Goal: Task Accomplishment & Management: Manage account settings

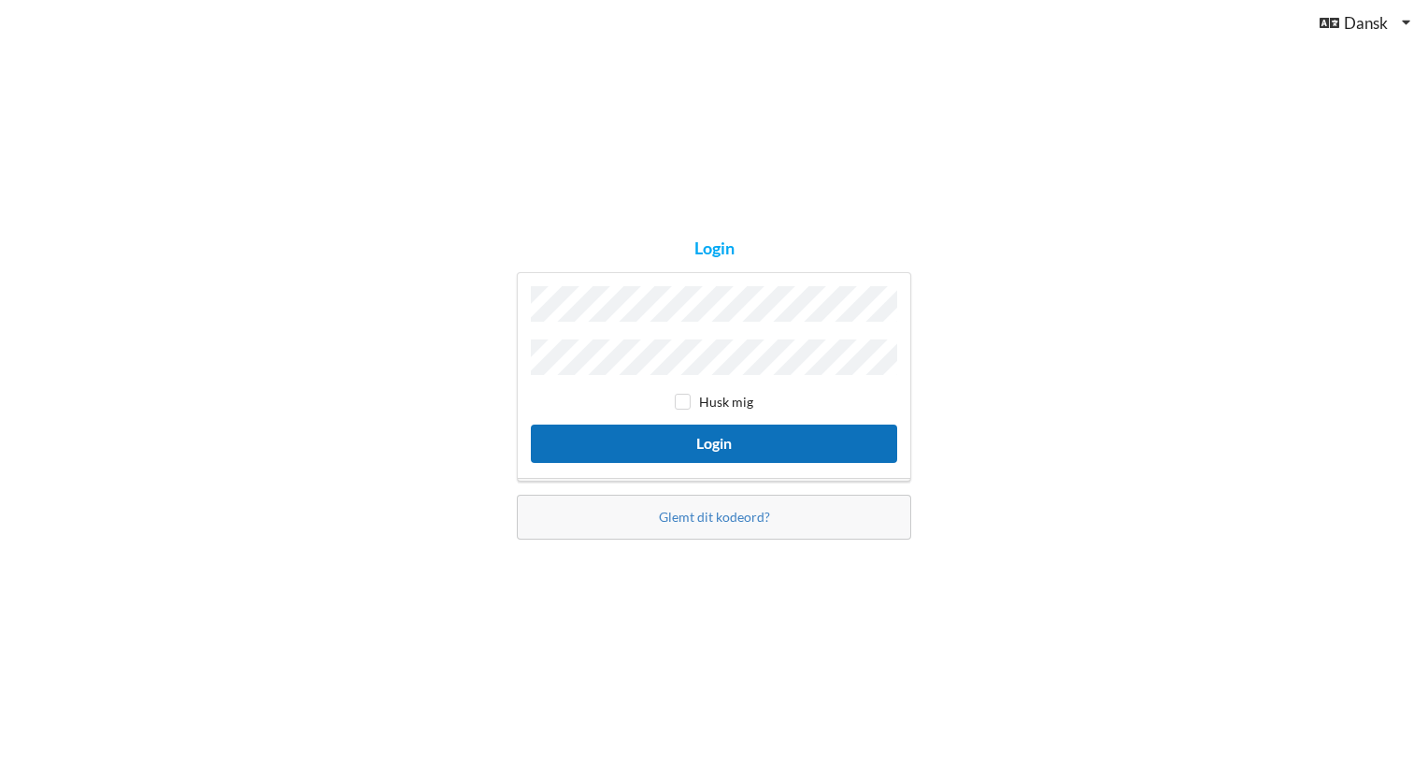
click at [714, 437] on button "Login" at bounding box center [714, 443] width 366 height 38
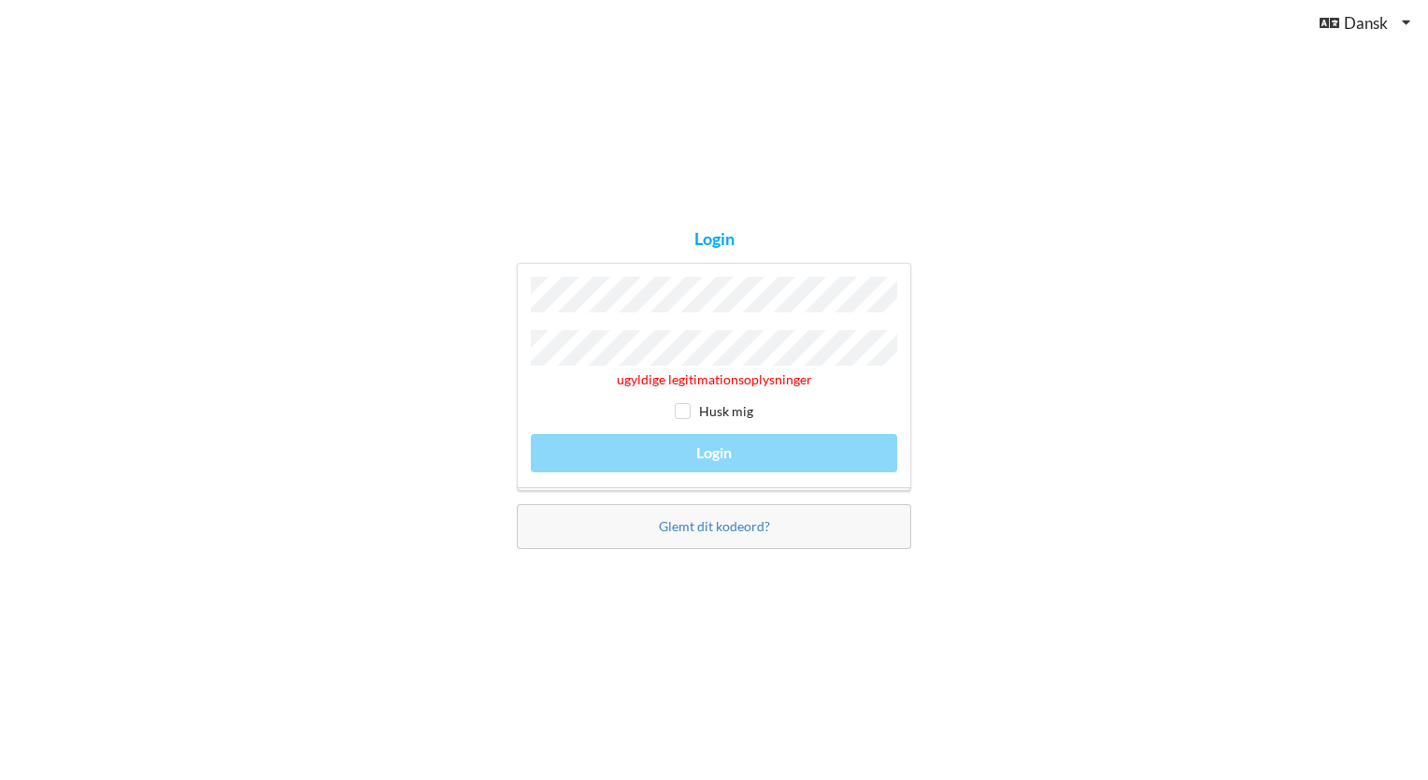
click at [441, 317] on div "Login ugyldige legitimationsoplysninger Husk mig Login Glemt dit kodeord?" at bounding box center [714, 390] width 1428 height 780
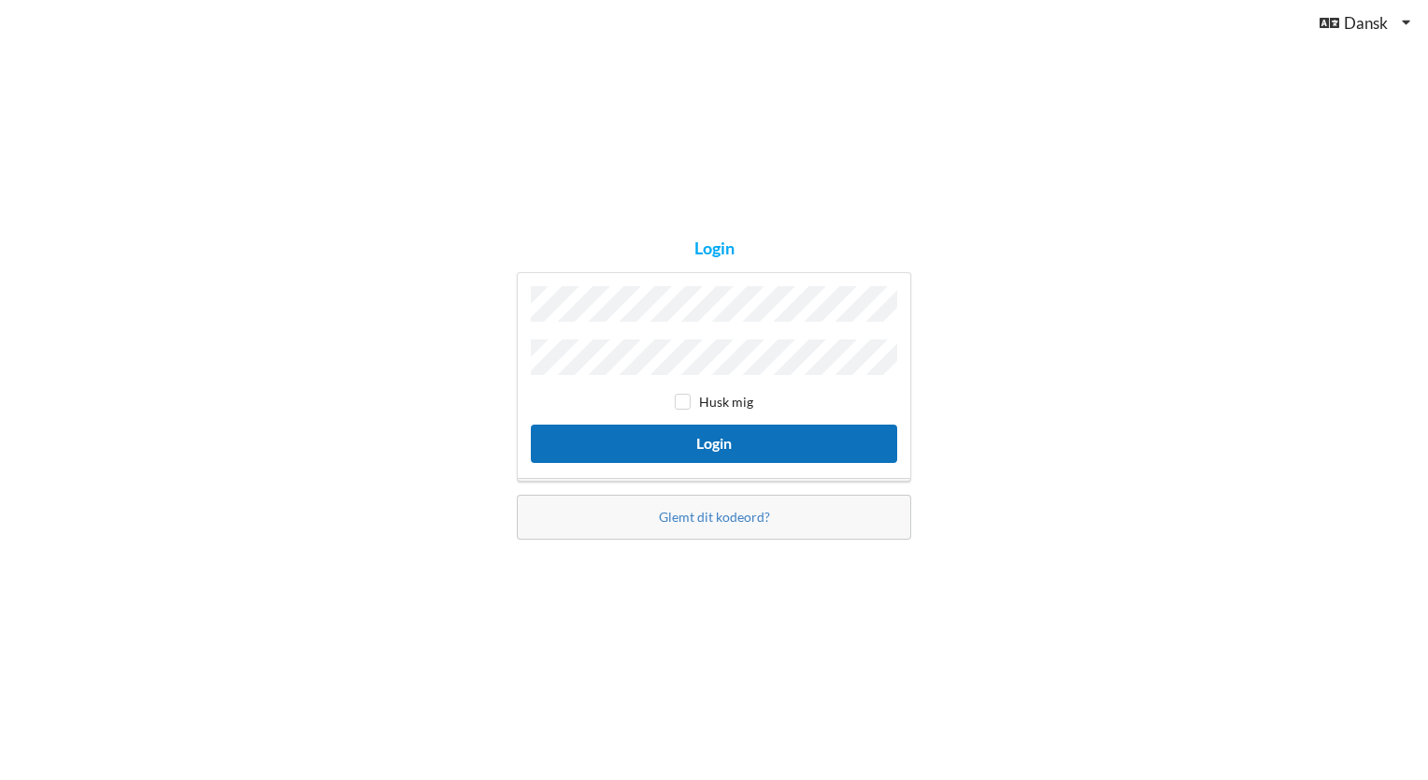
click at [720, 442] on button "Login" at bounding box center [714, 443] width 366 height 38
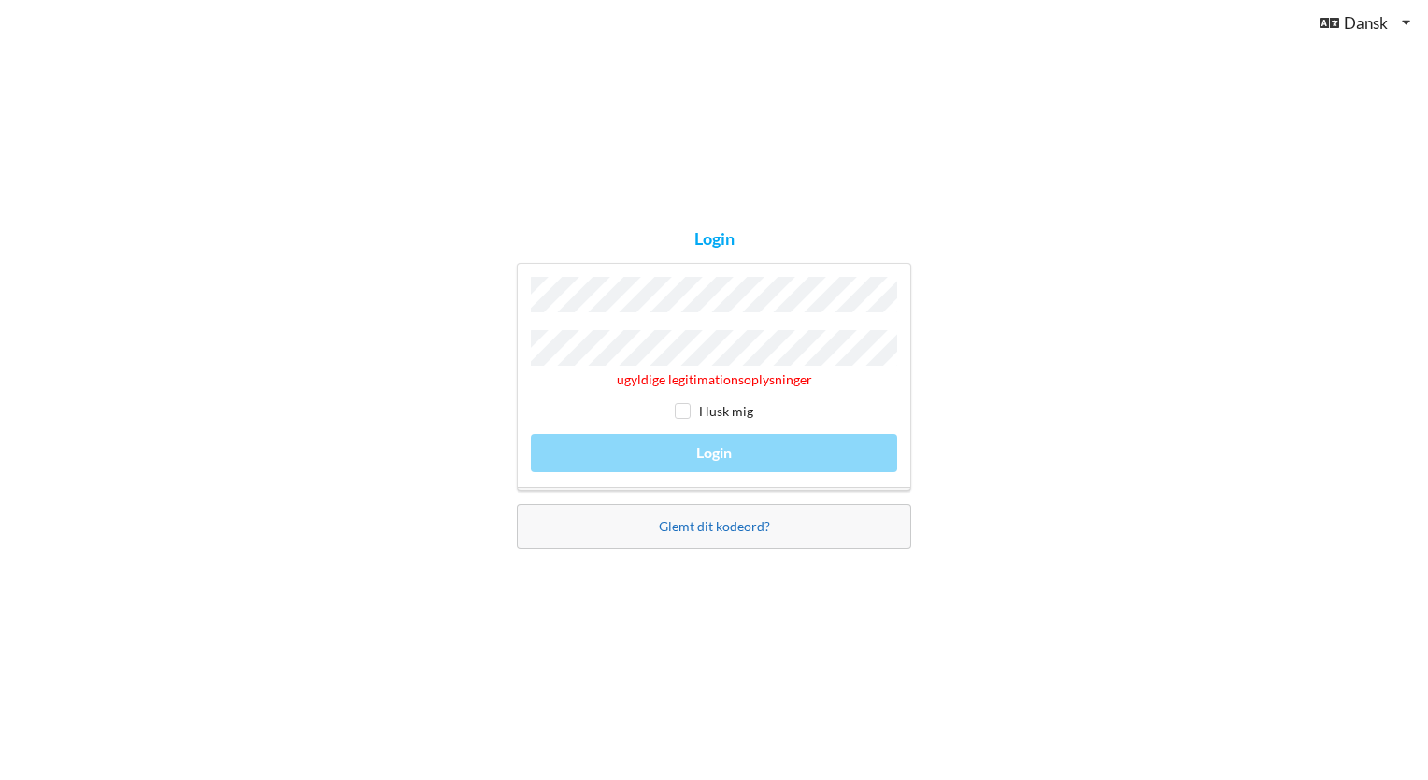
click at [729, 518] on link "Glemt dit kodeord?" at bounding box center [714, 526] width 111 height 16
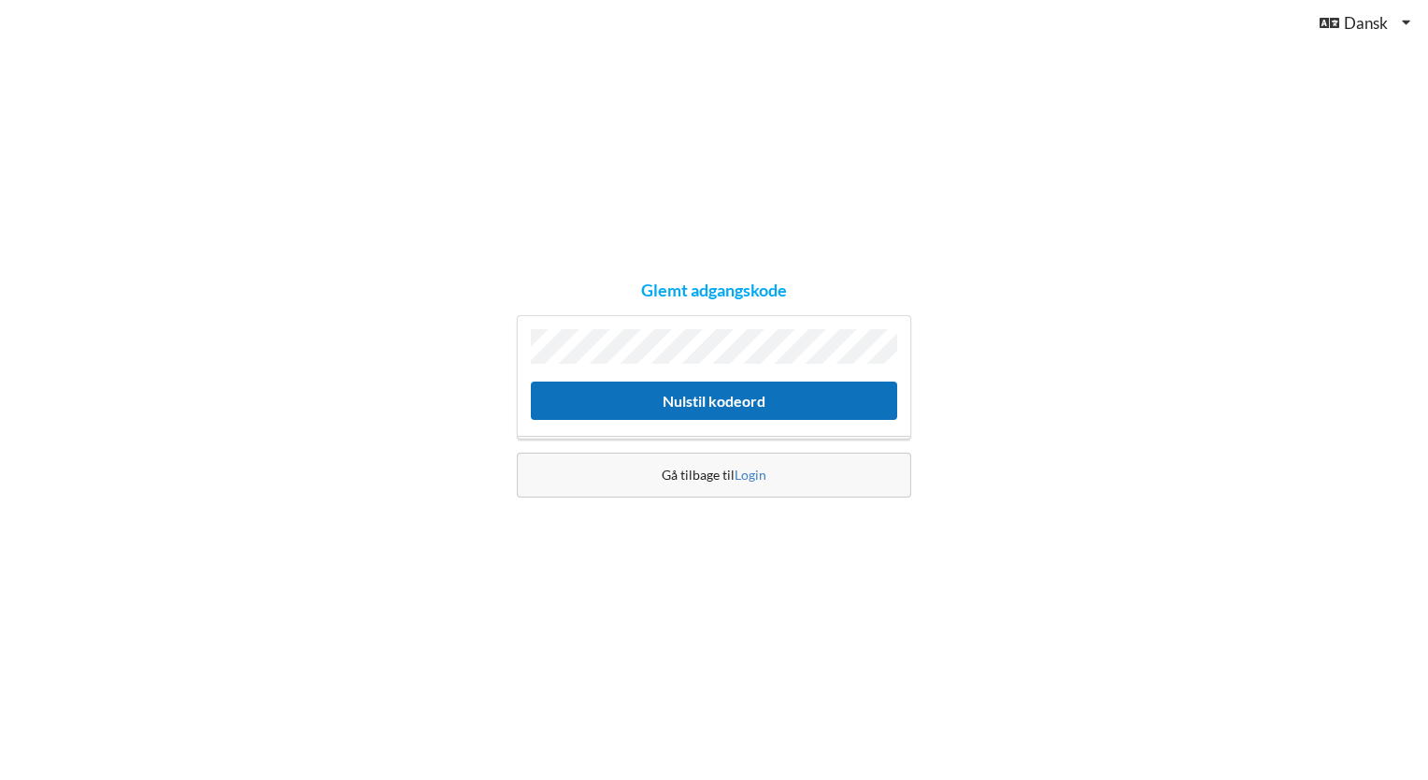
click at [714, 402] on button "Nulstil kodeord" at bounding box center [714, 400] width 366 height 38
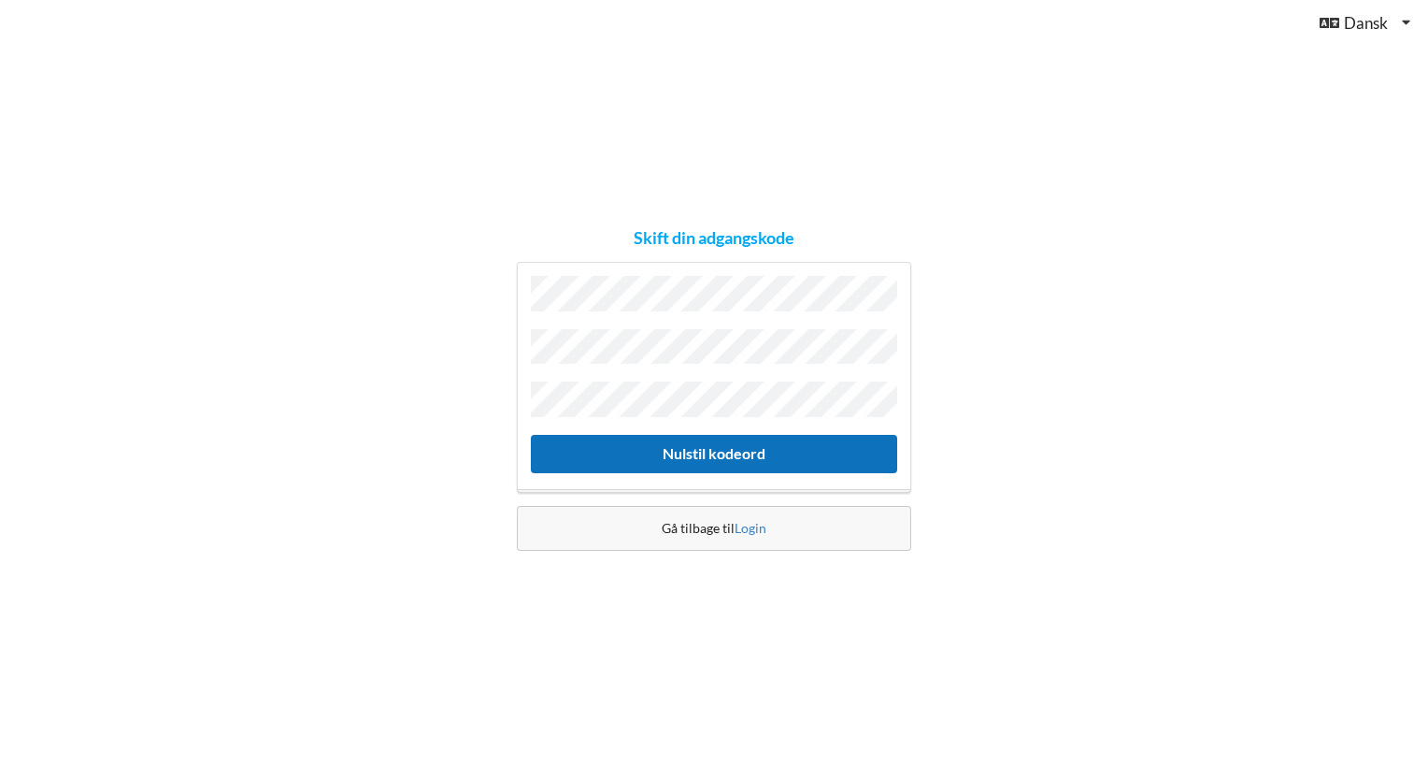
click at [723, 451] on button "Nulstil kodeord" at bounding box center [714, 454] width 366 height 38
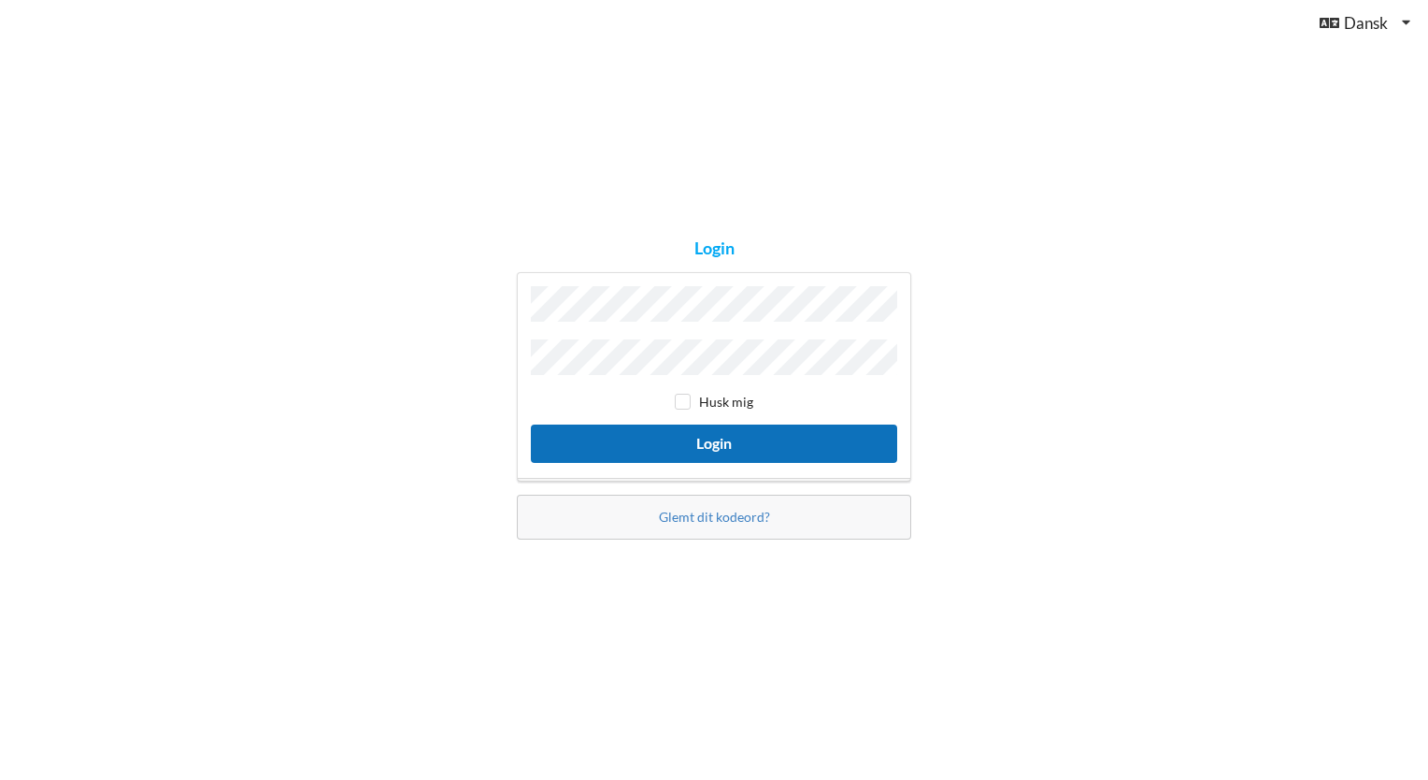
click at [718, 433] on button "Login" at bounding box center [714, 443] width 366 height 38
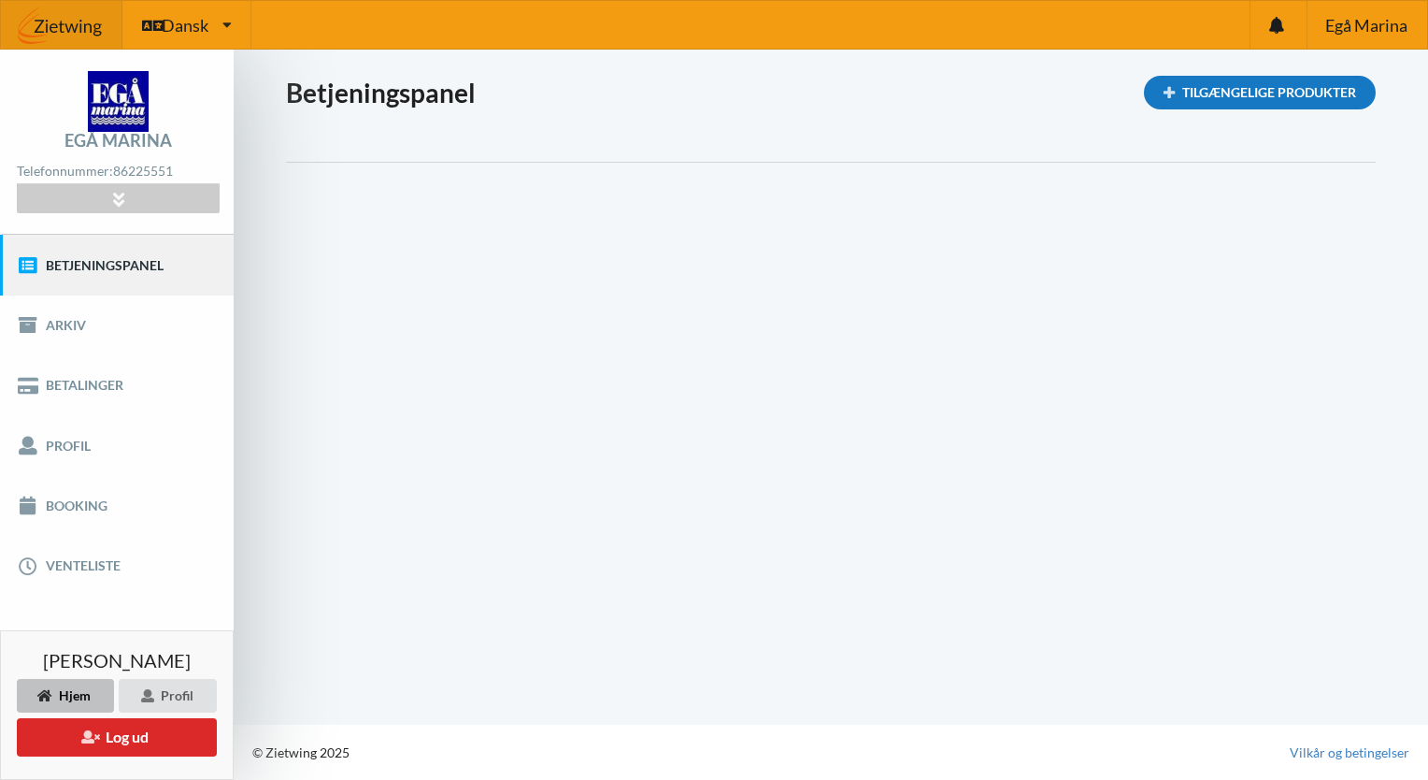
click at [1204, 98] on div "Tilgængelige Produkter" at bounding box center [1260, 93] width 232 height 34
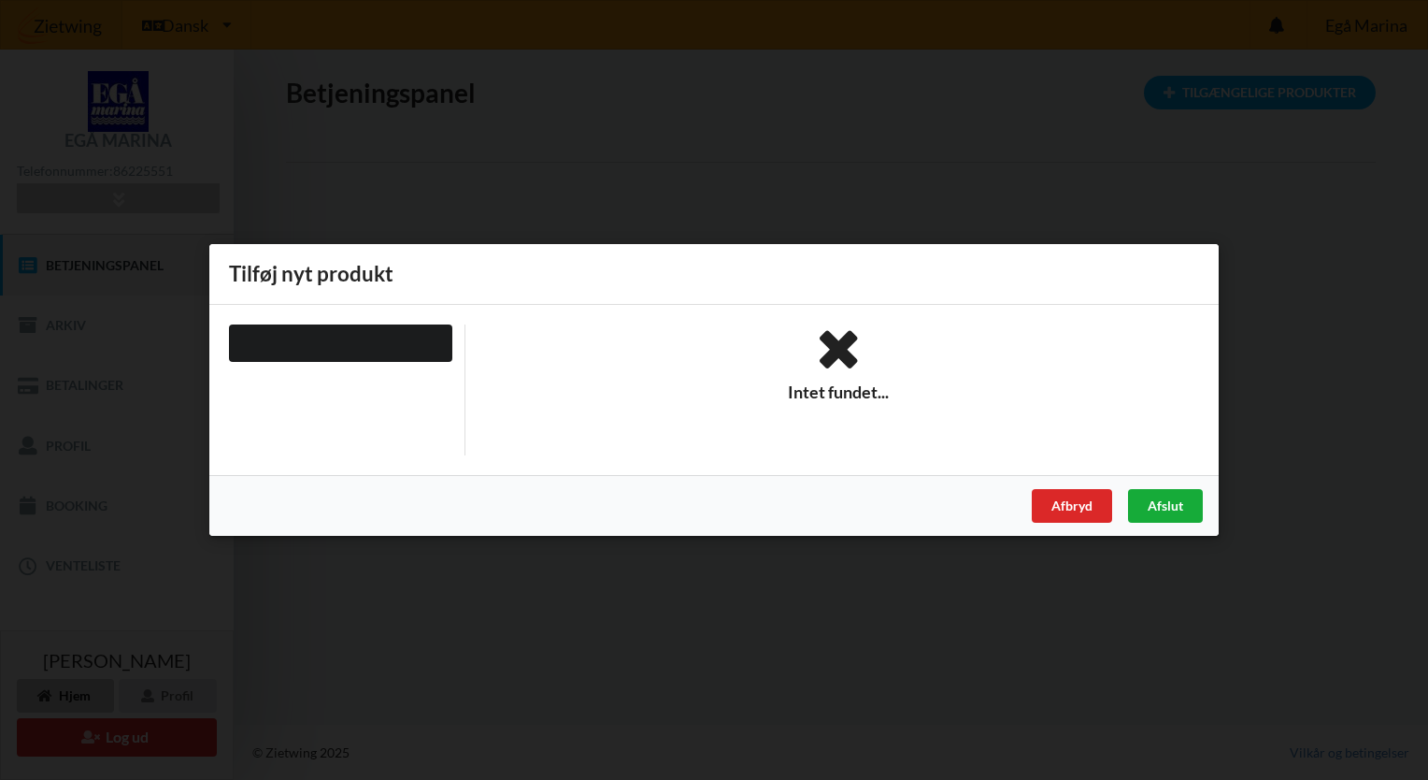
click at [1160, 510] on div "Afslut" at bounding box center [1165, 506] width 75 height 34
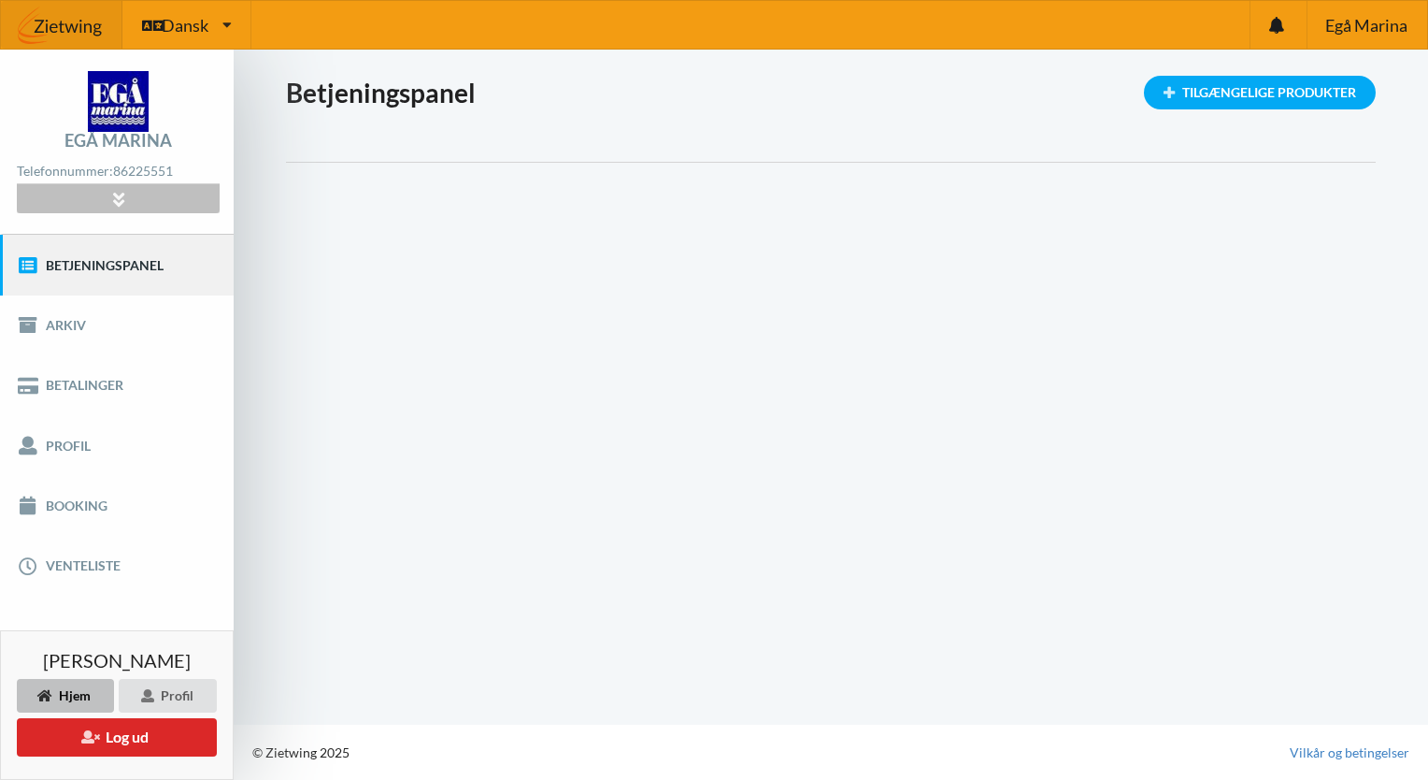
click at [117, 207] on icon at bounding box center [117, 199] width 21 height 16
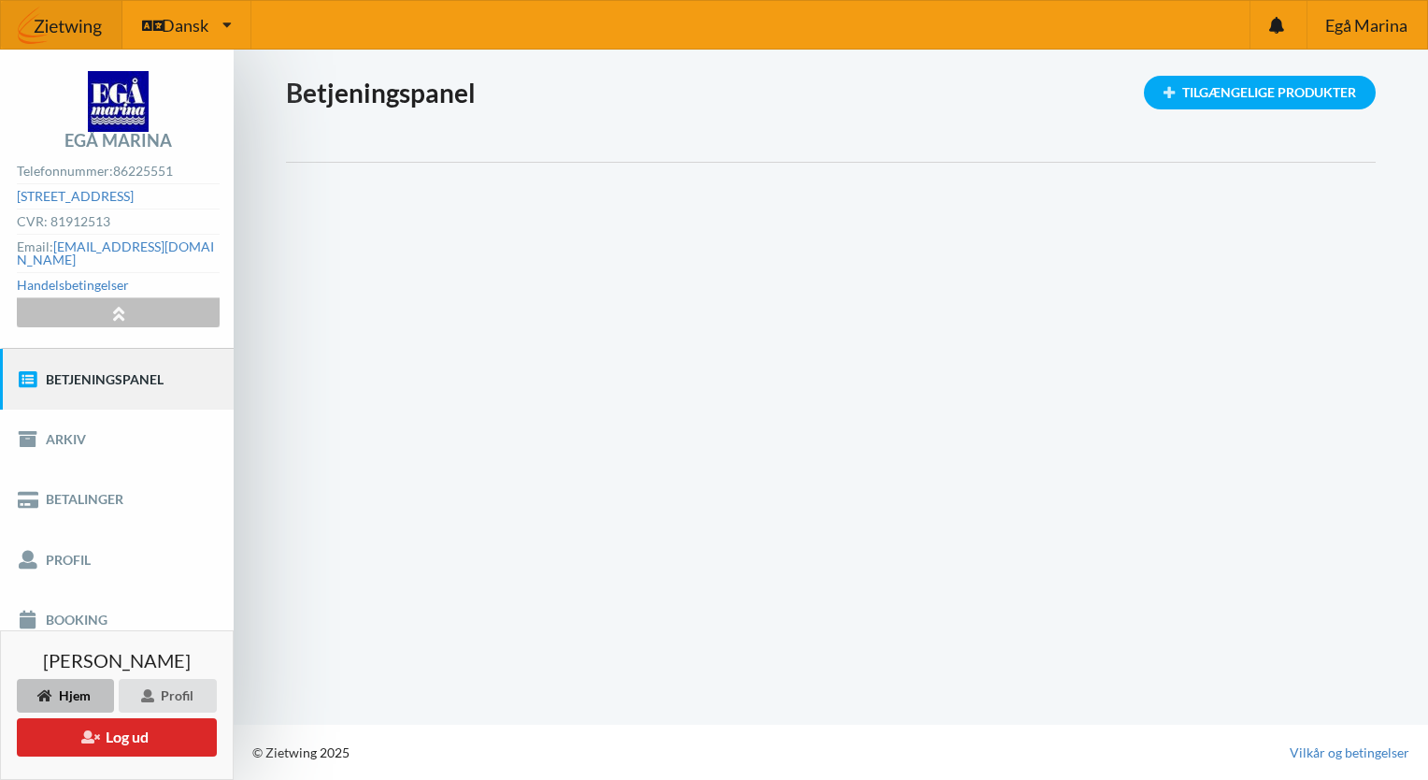
click at [113, 305] on icon at bounding box center [117, 313] width 21 height 16
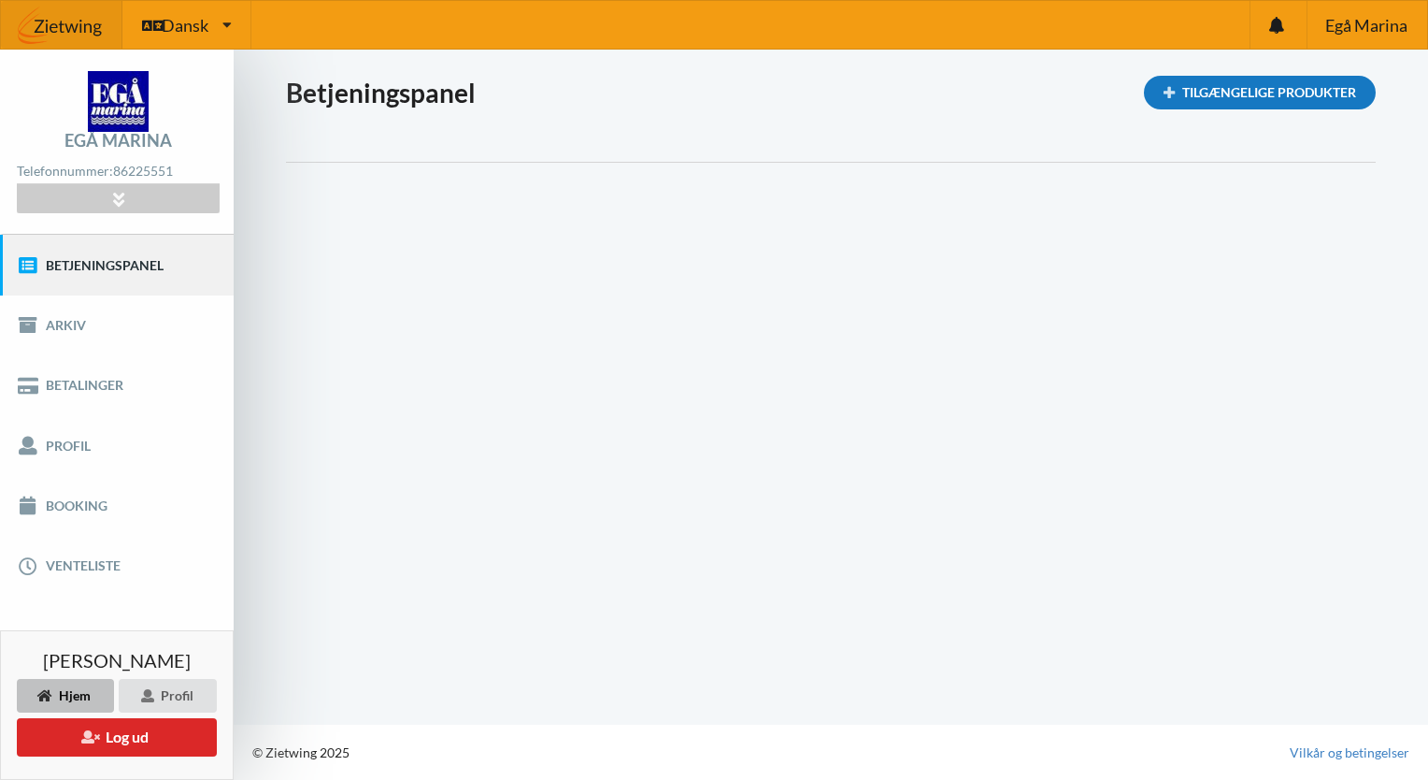
click at [1230, 98] on div "Tilgængelige Produkter" at bounding box center [1260, 93] width 232 height 34
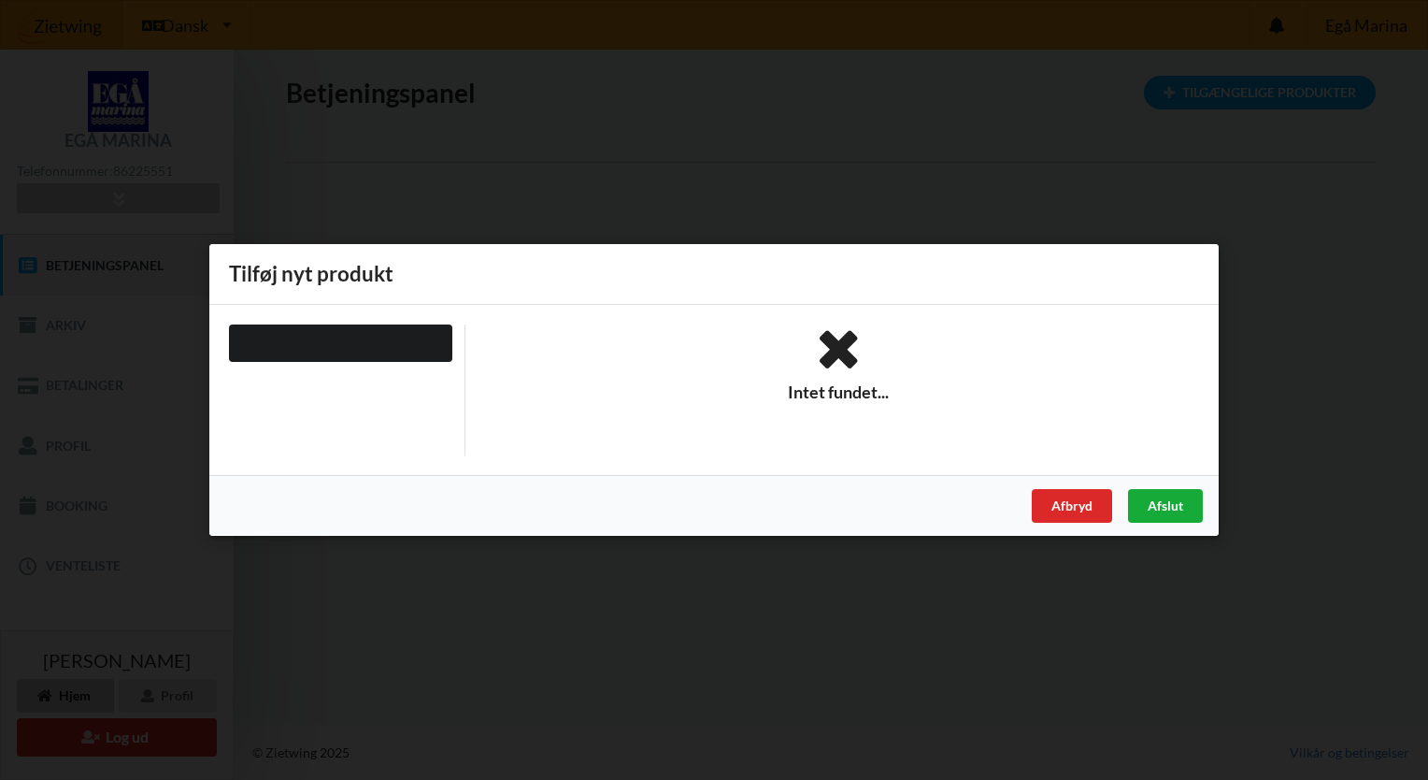
click at [1178, 508] on div "Afslut" at bounding box center [1165, 506] width 75 height 34
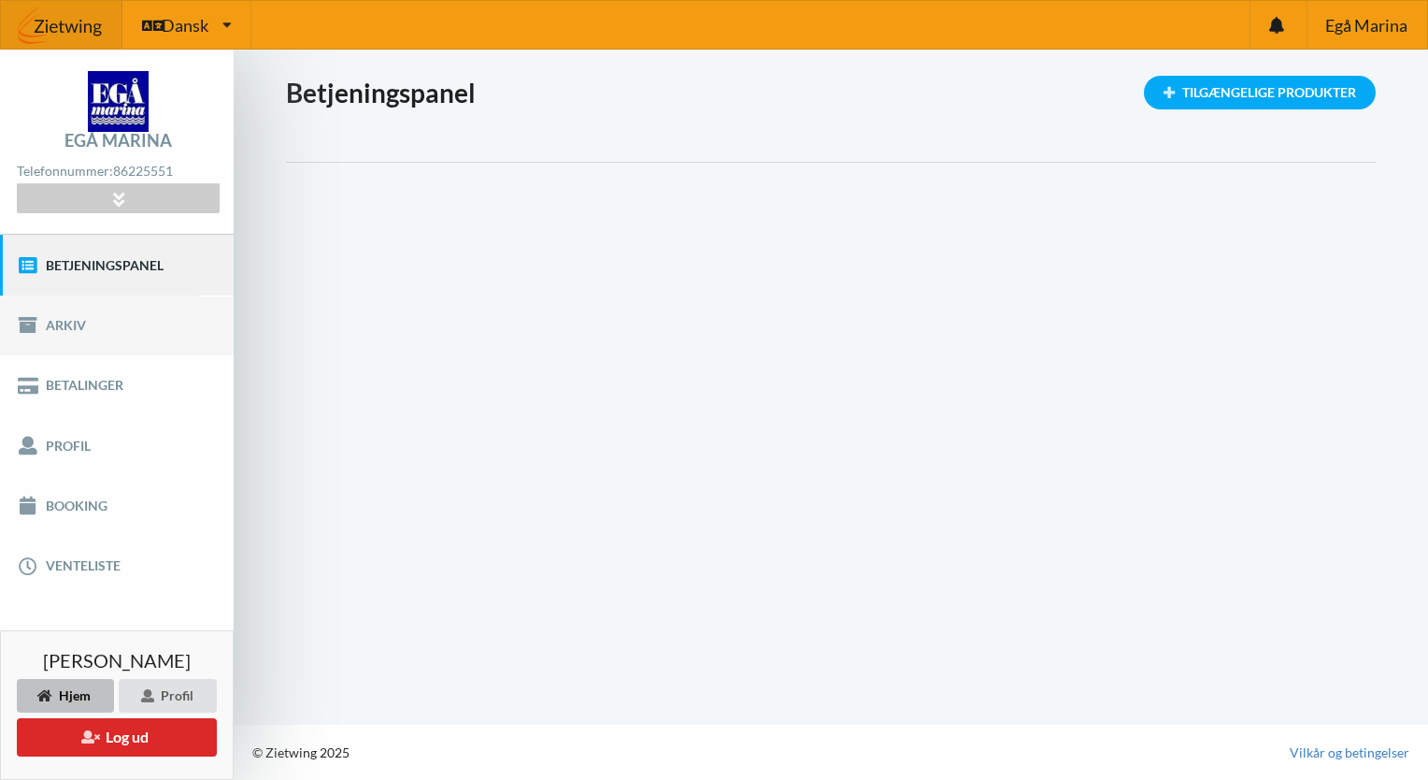
click at [101, 334] on link "Arkiv" at bounding box center [117, 325] width 234 height 60
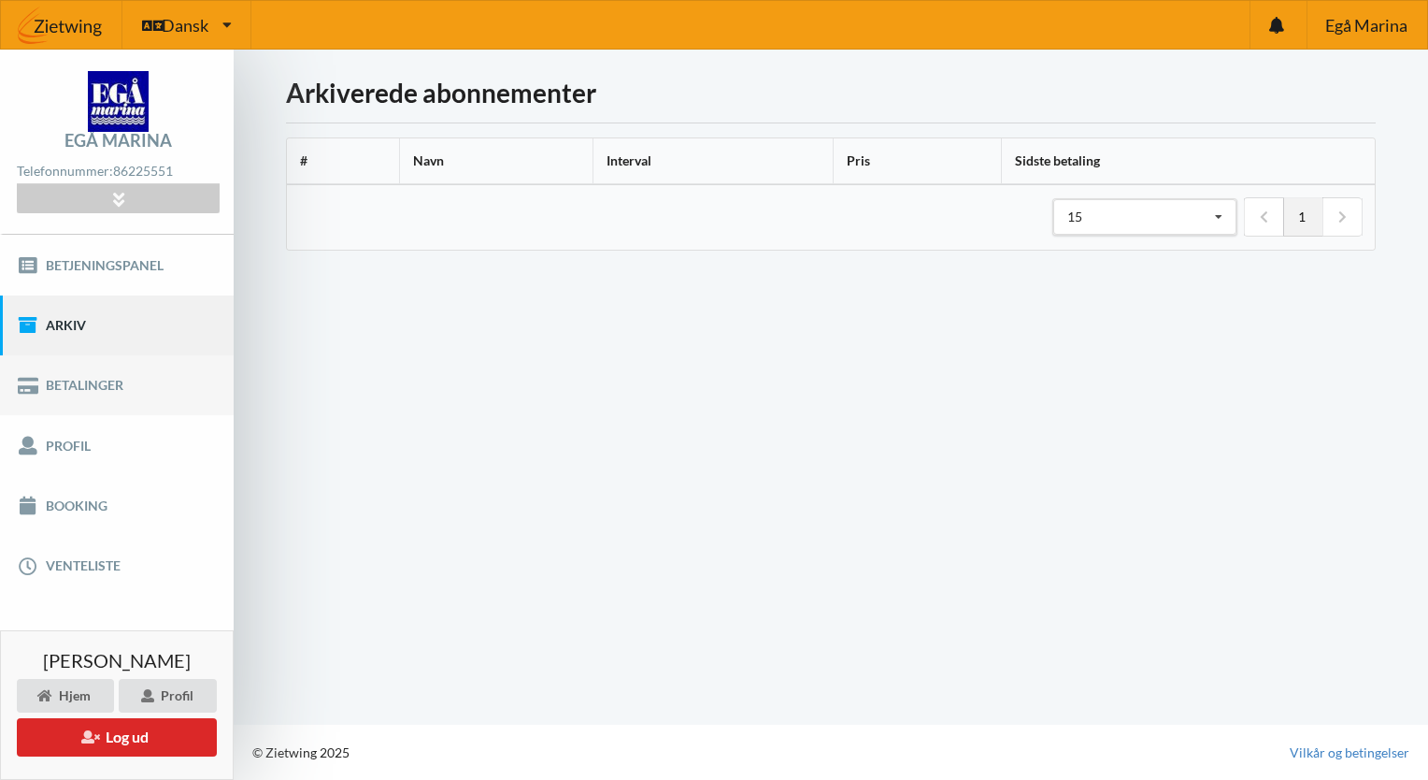
click at [93, 385] on link "Betalinger" at bounding box center [117, 385] width 234 height 60
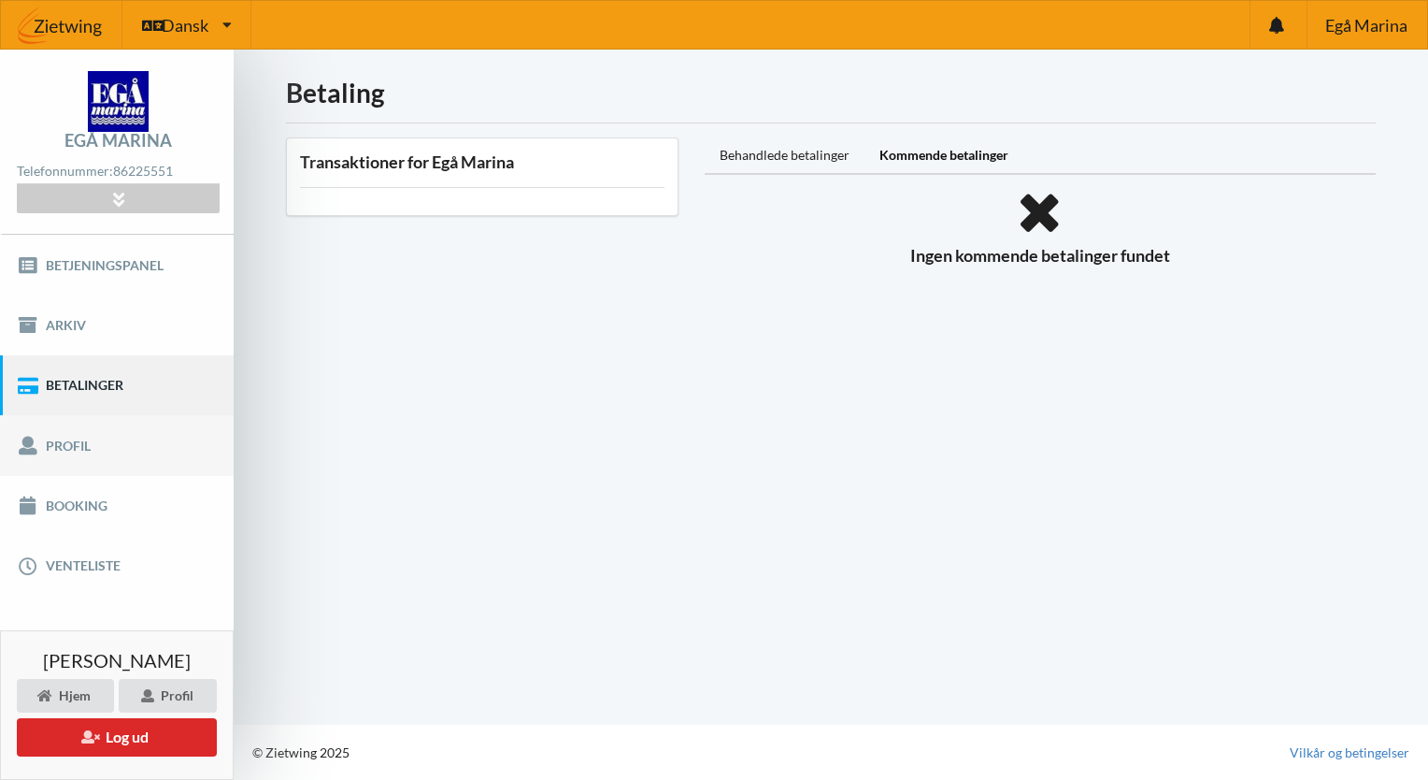
click at [78, 447] on link "Profil" at bounding box center [117, 445] width 234 height 60
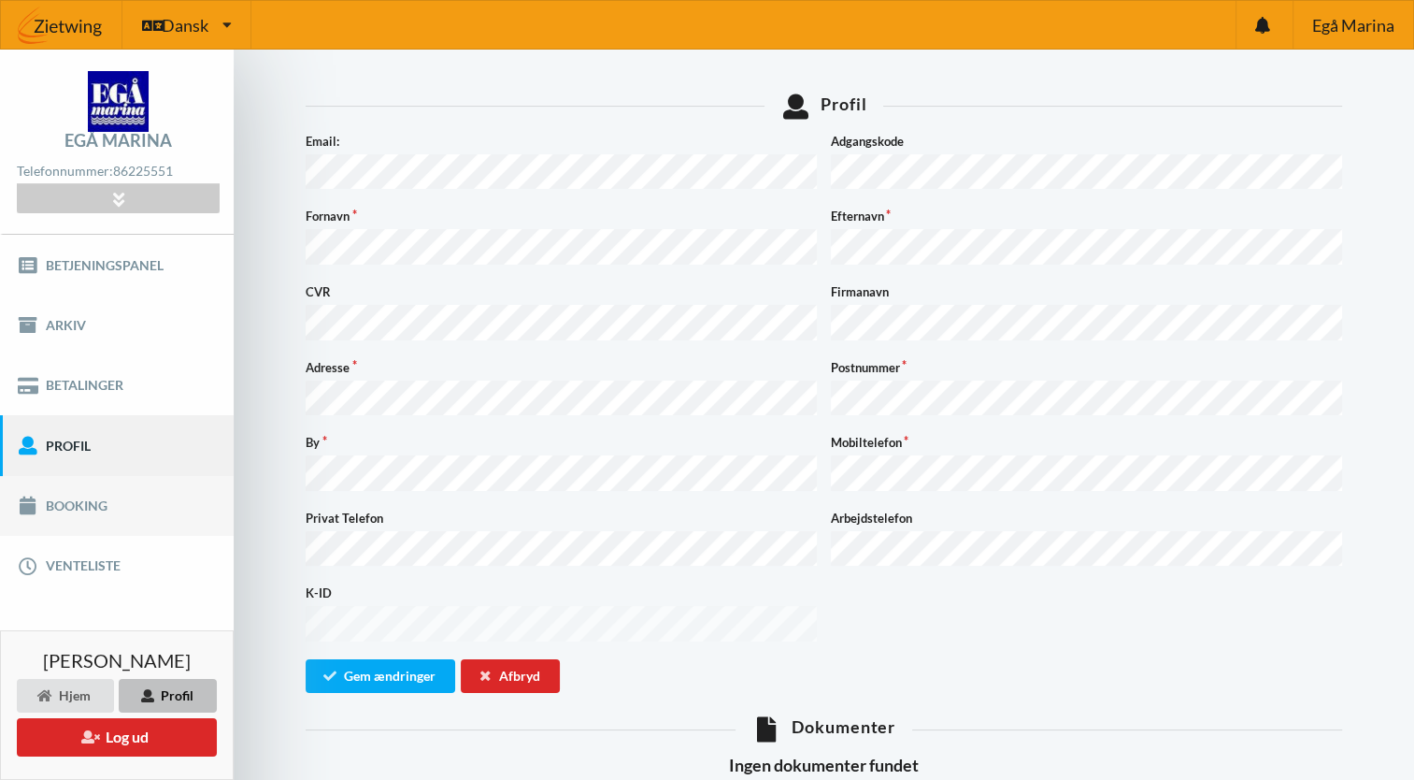
click at [116, 506] on link "Booking" at bounding box center [117, 506] width 234 height 60
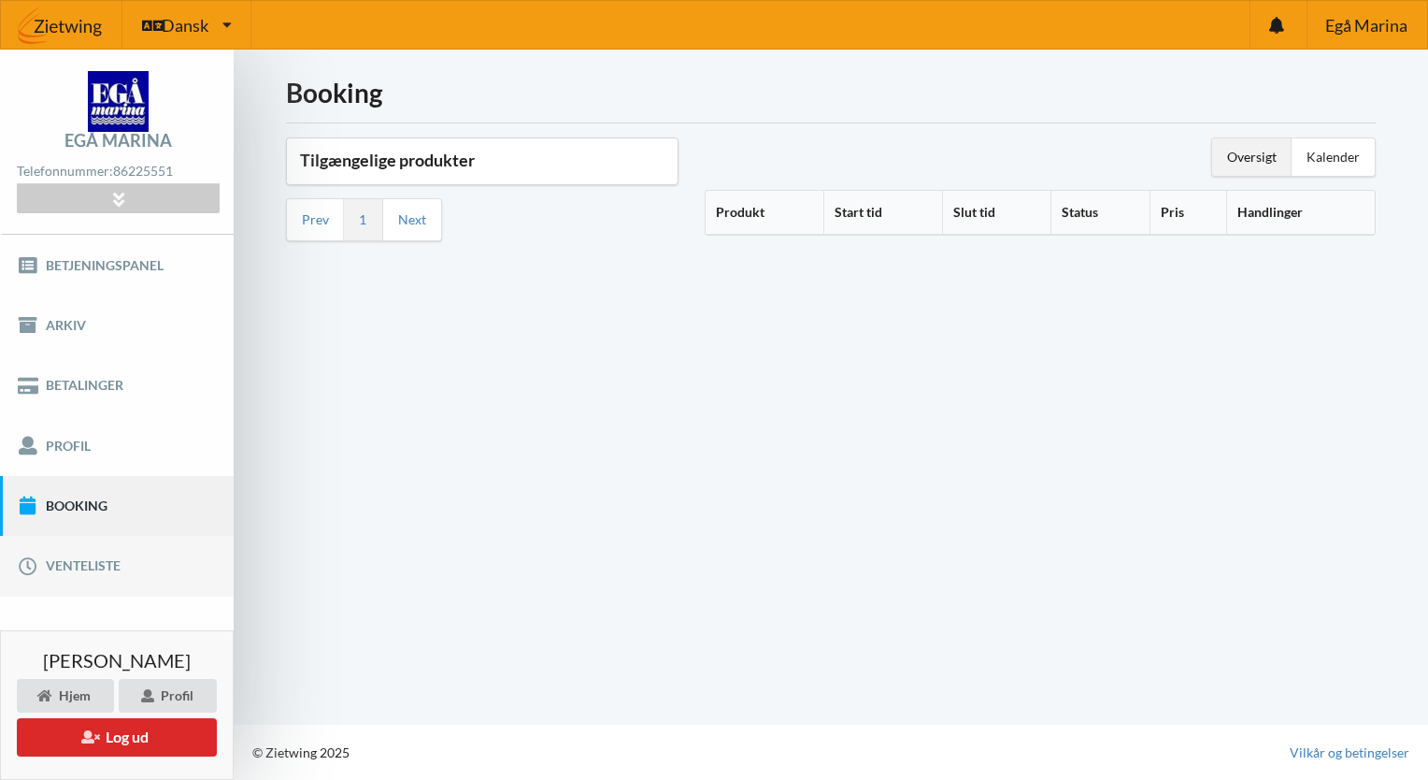
click at [99, 552] on link "Venteliste" at bounding box center [117, 566] width 234 height 60
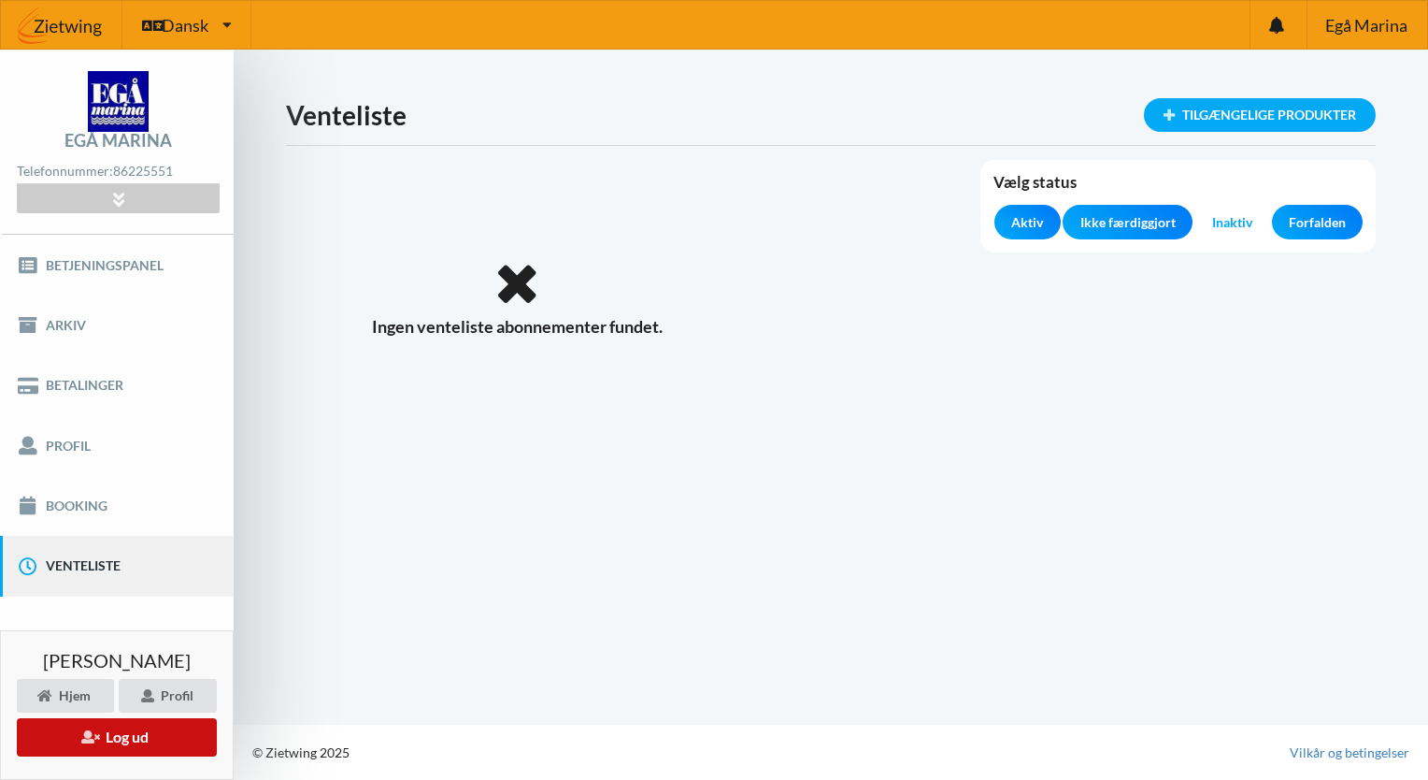
click at [136, 743] on button "Log ud" at bounding box center [117, 737] width 200 height 38
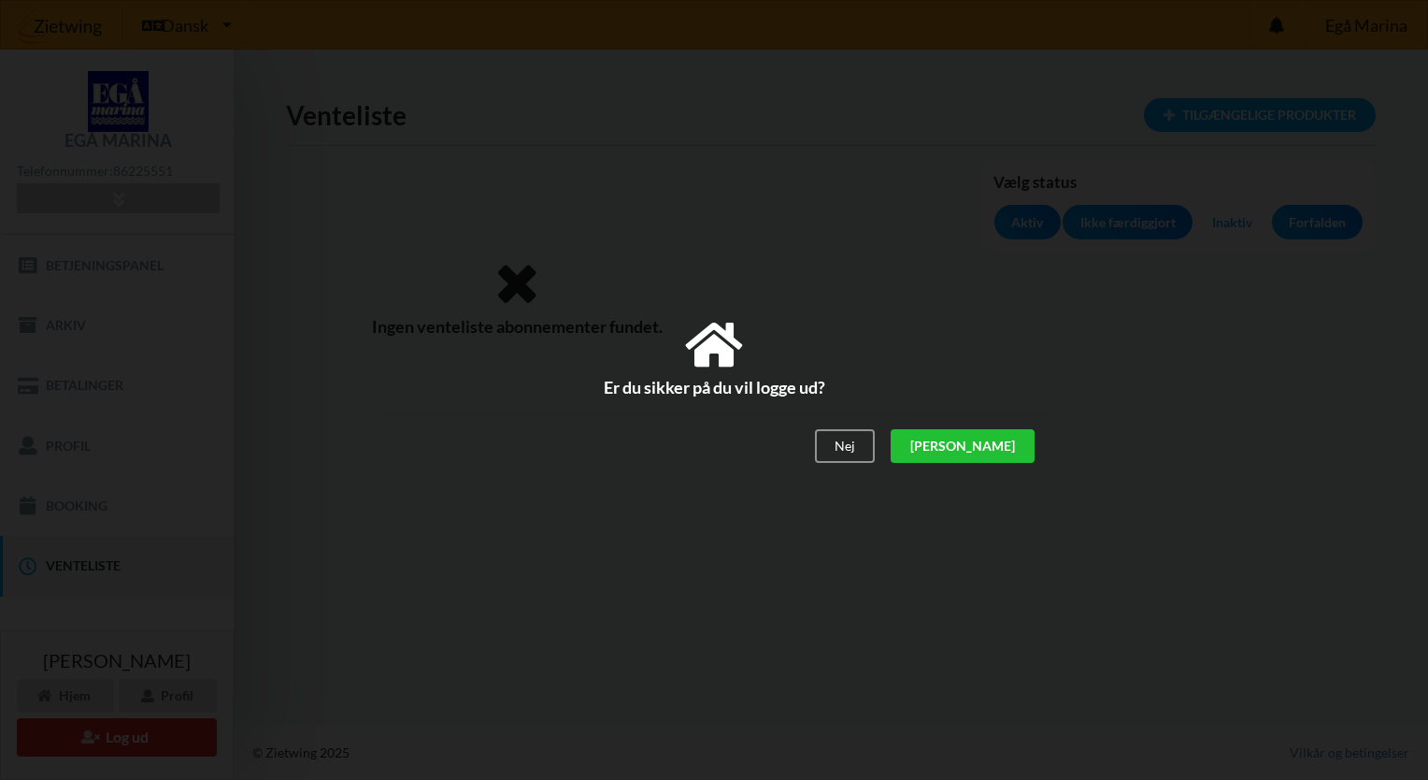
click at [1023, 451] on div "Ja" at bounding box center [963, 447] width 144 height 34
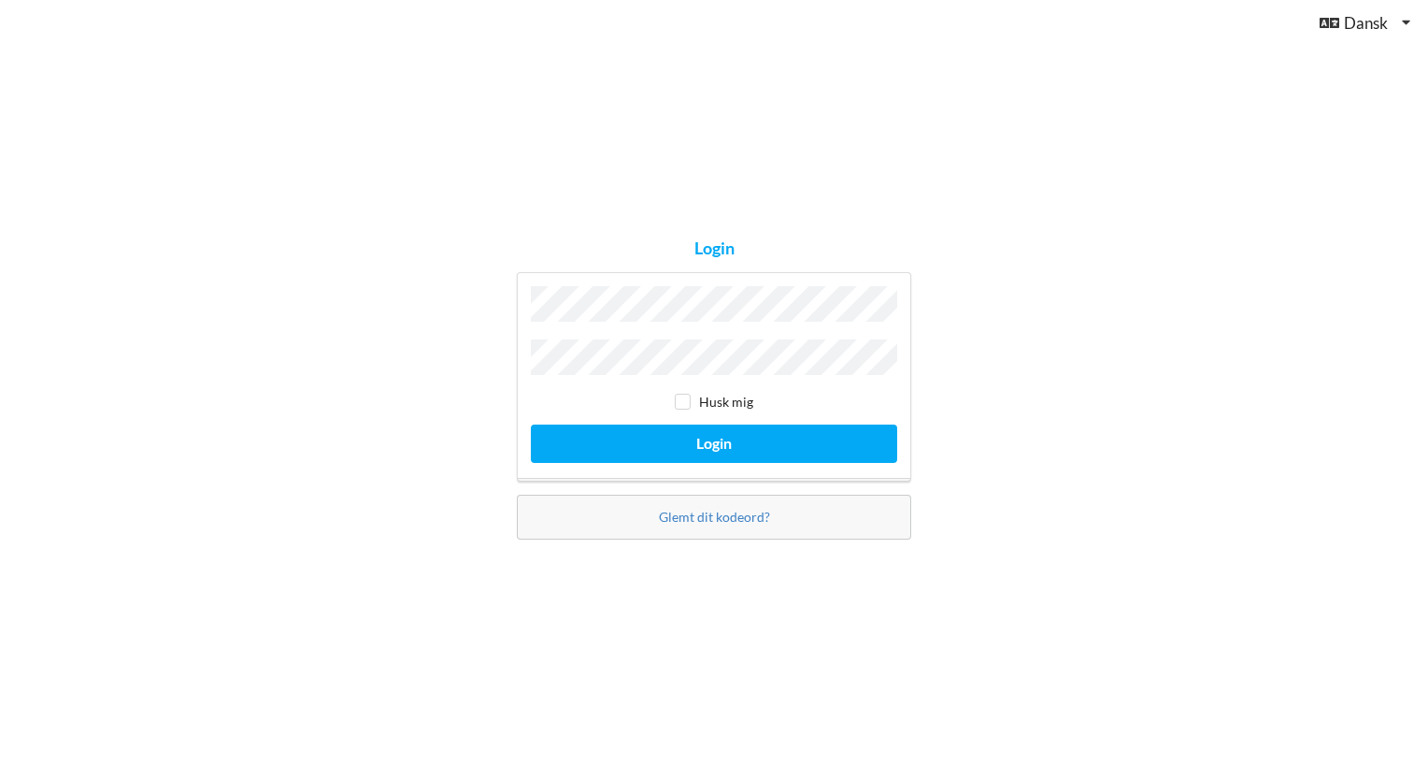
click at [531, 424] on button "Login" at bounding box center [714, 443] width 366 height 38
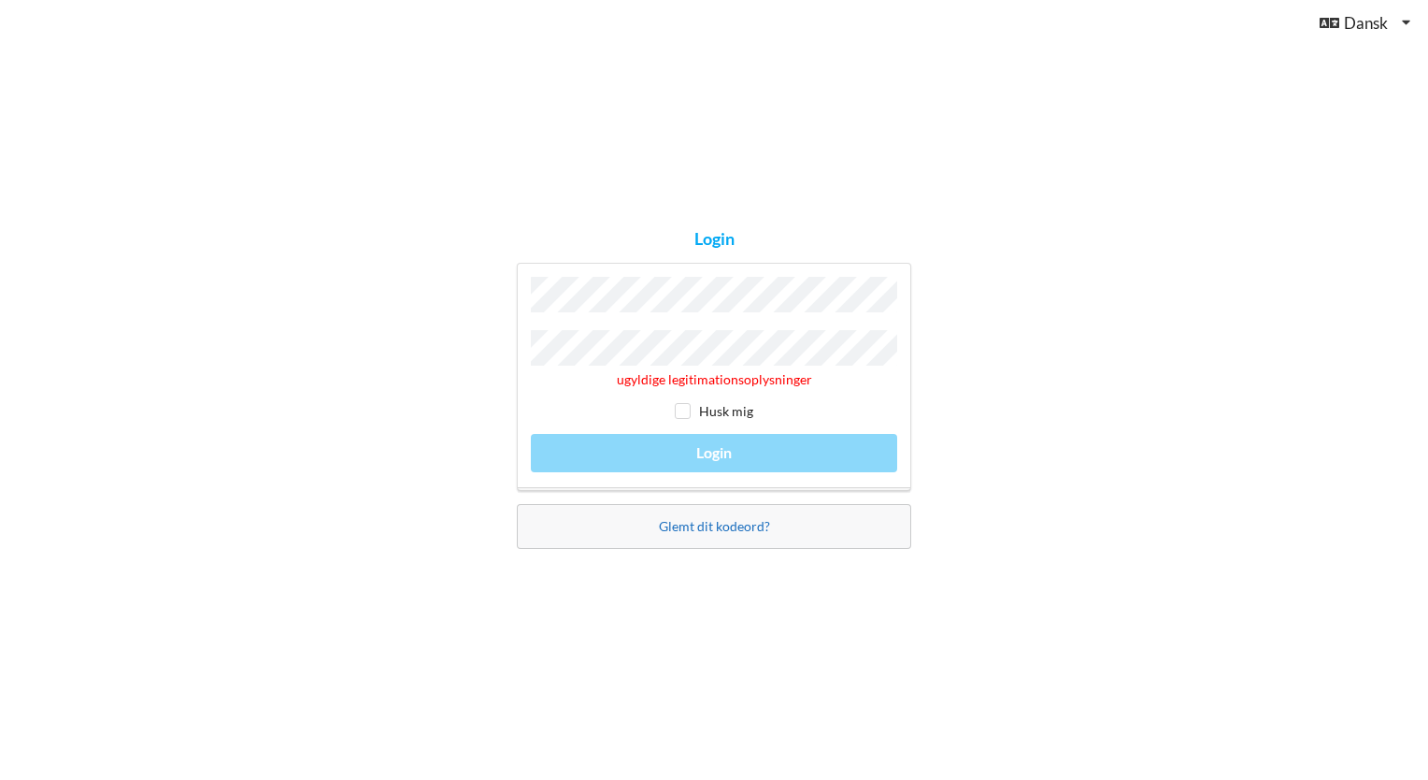
click at [732, 518] on link "Glemt dit kodeord?" at bounding box center [714, 526] width 111 height 16
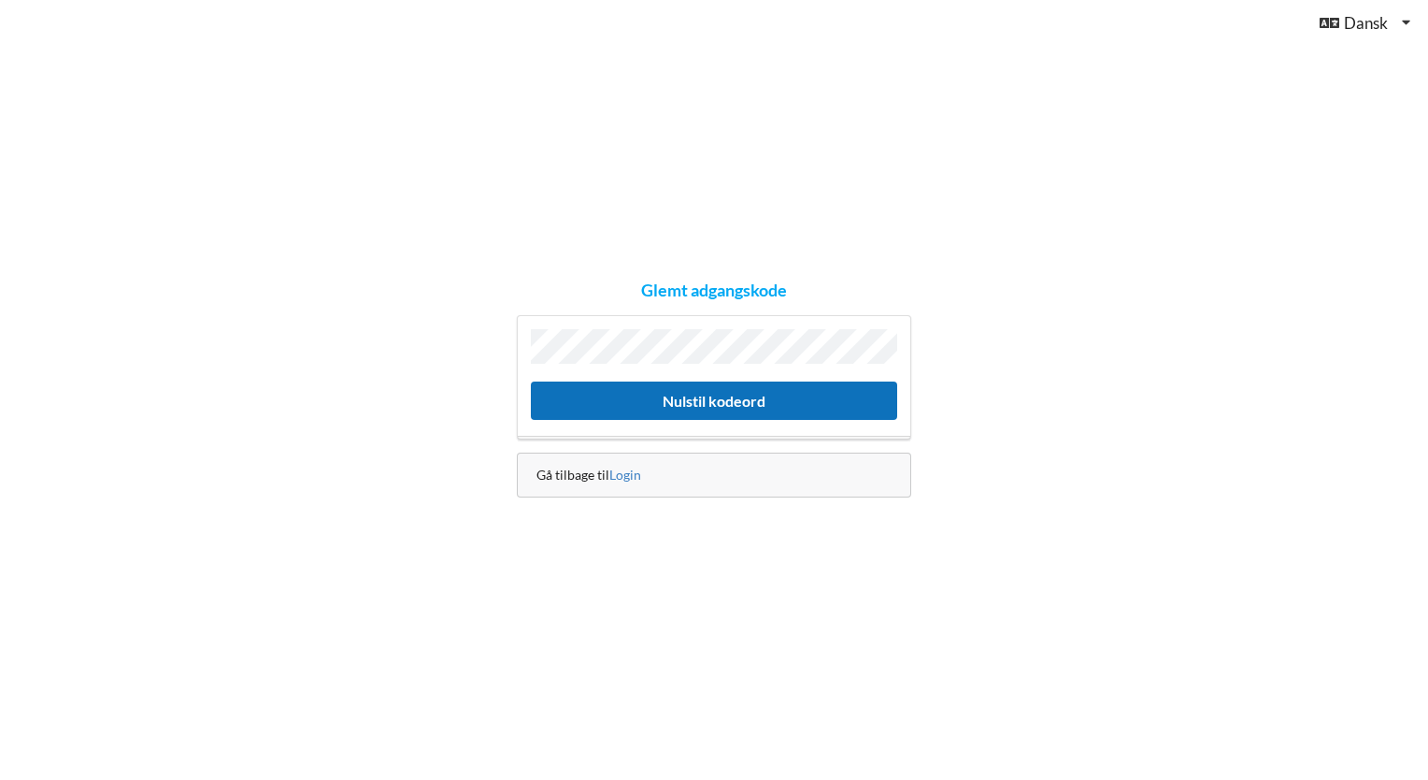
click at [713, 400] on button "Nulstil kodeord" at bounding box center [714, 400] width 366 height 38
click at [702, 404] on button "Nulstil kodeord" at bounding box center [714, 400] width 366 height 38
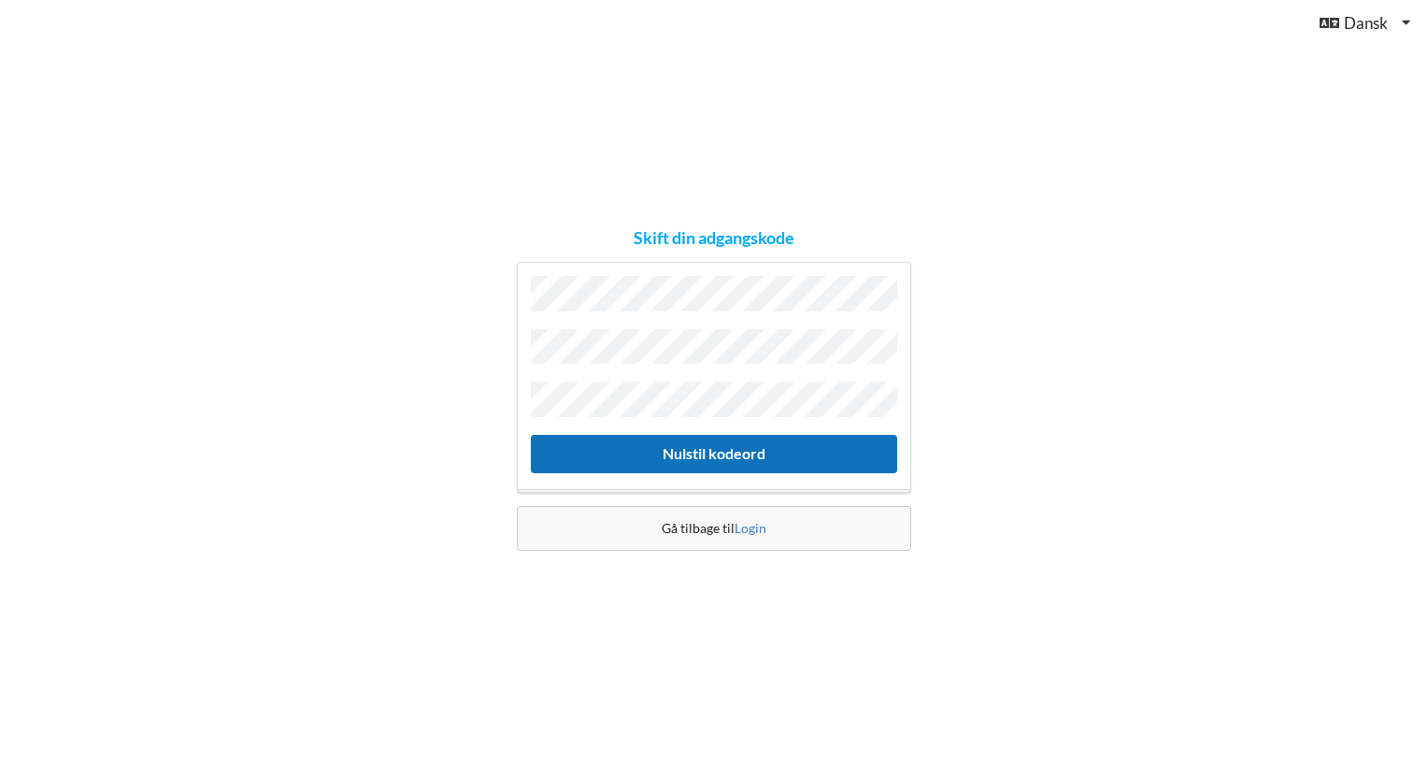
click at [712, 438] on button "Nulstil kodeord" at bounding box center [714, 454] width 366 height 38
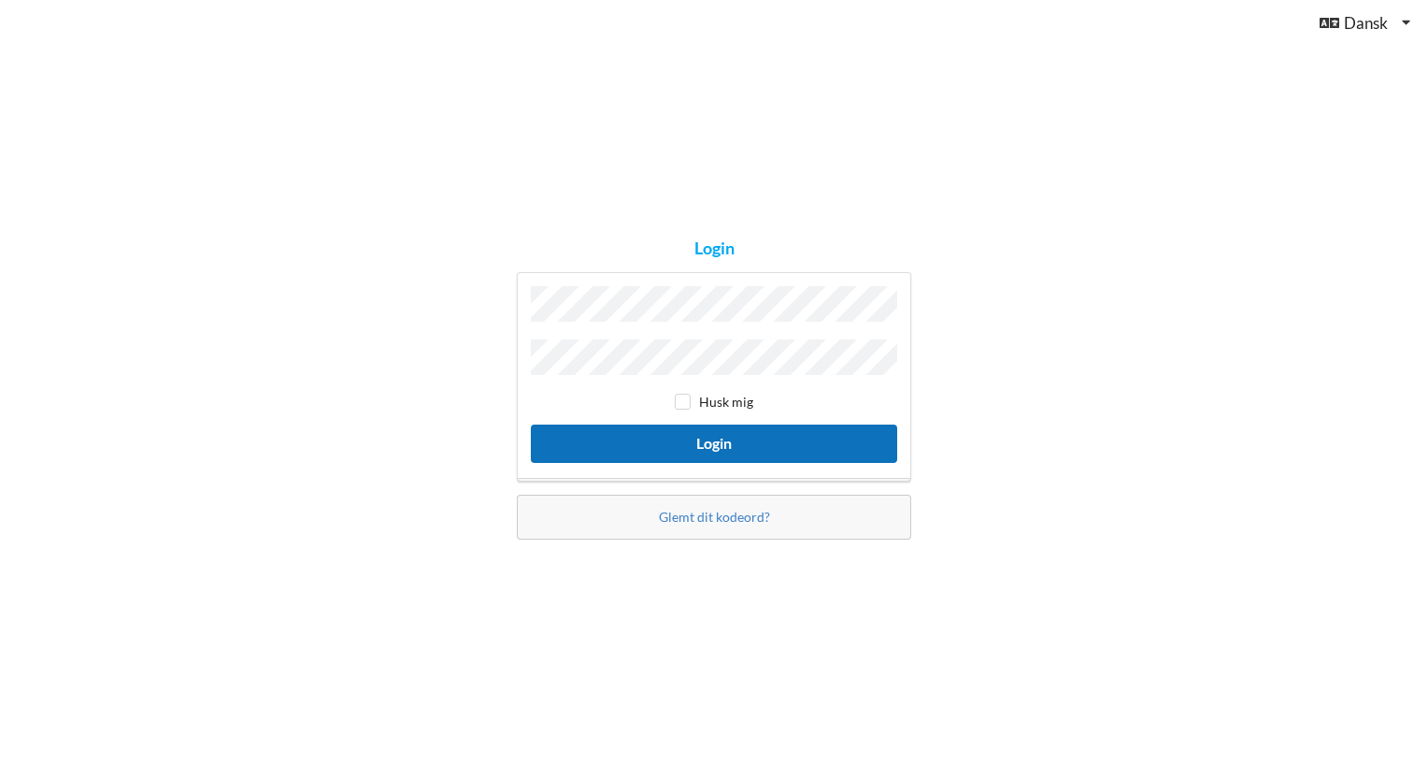
click at [710, 437] on button "Login" at bounding box center [714, 443] width 366 height 38
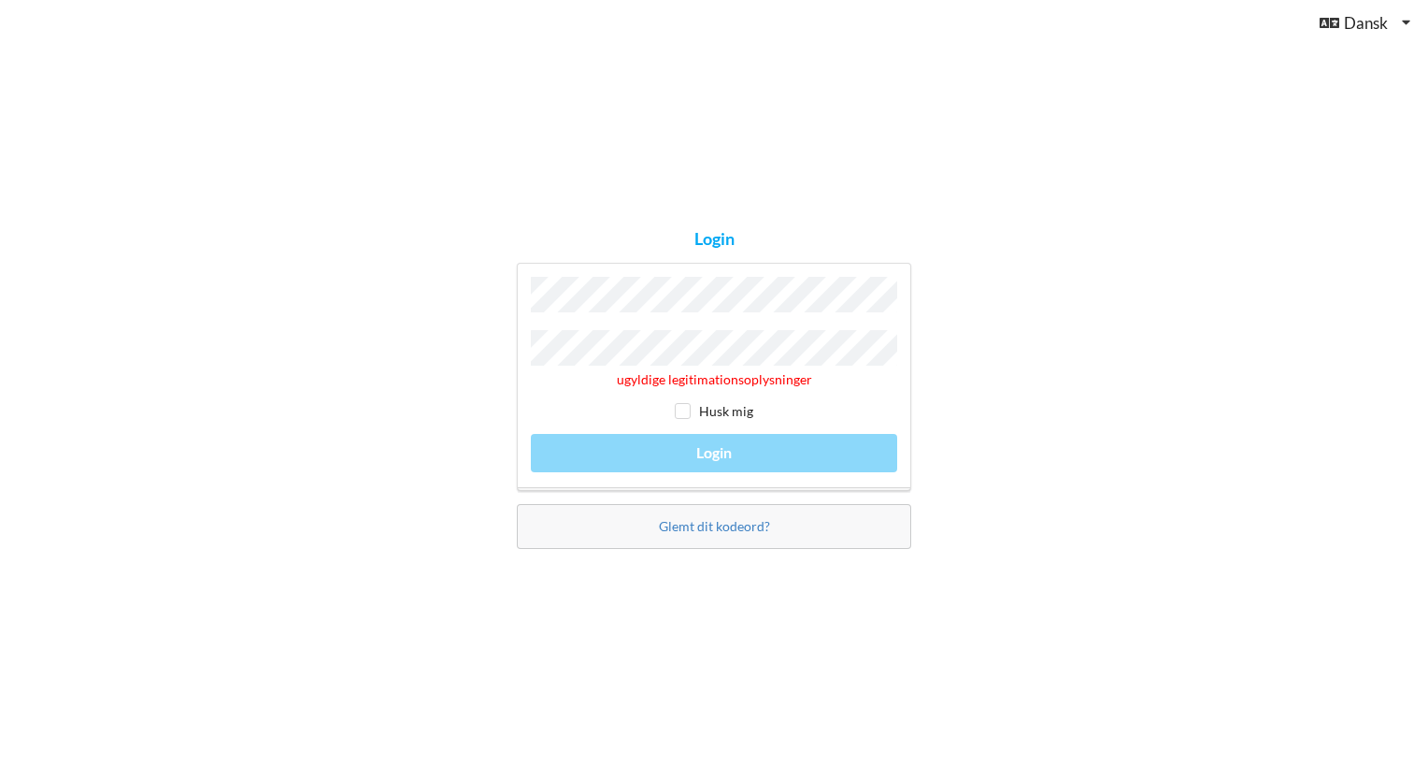
click at [514, 351] on div "Login ugyldige legitimationsoplysninger Husk mig Login Glemt dit kodeord?" at bounding box center [714, 390] width 421 height 344
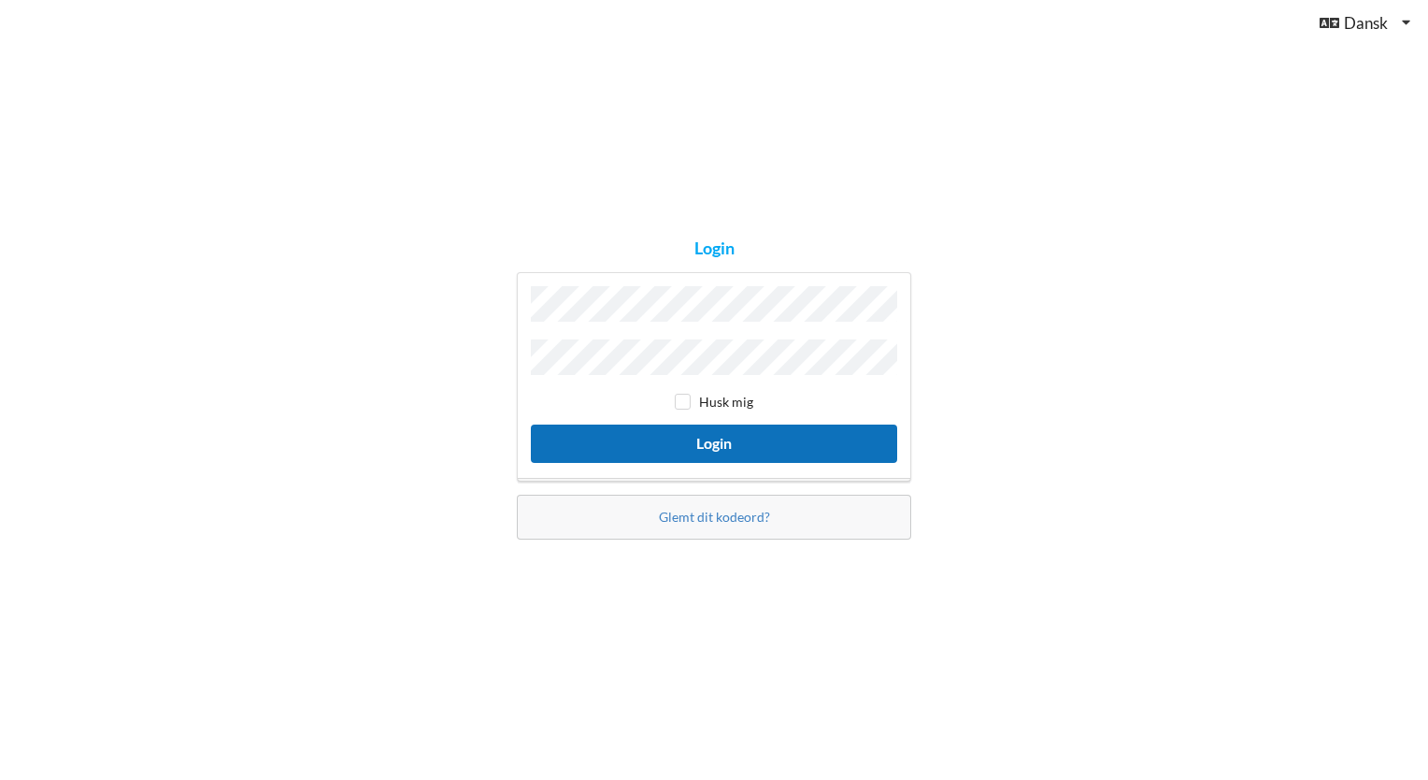
click at [716, 437] on button "Login" at bounding box center [714, 443] width 366 height 38
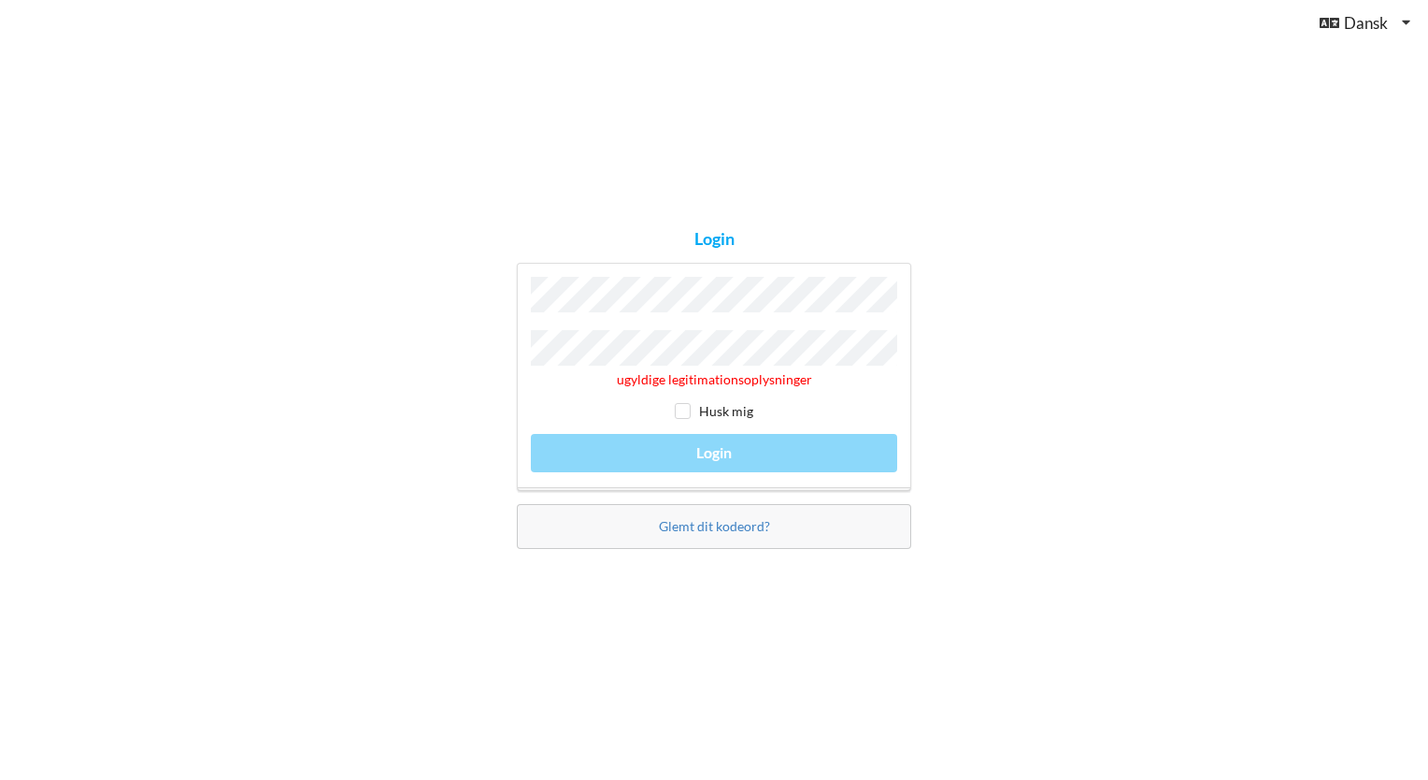
click at [501, 345] on div "Login ugyldige legitimationsoplysninger Husk mig Login Glemt dit kodeord?" at bounding box center [714, 390] width 1428 height 780
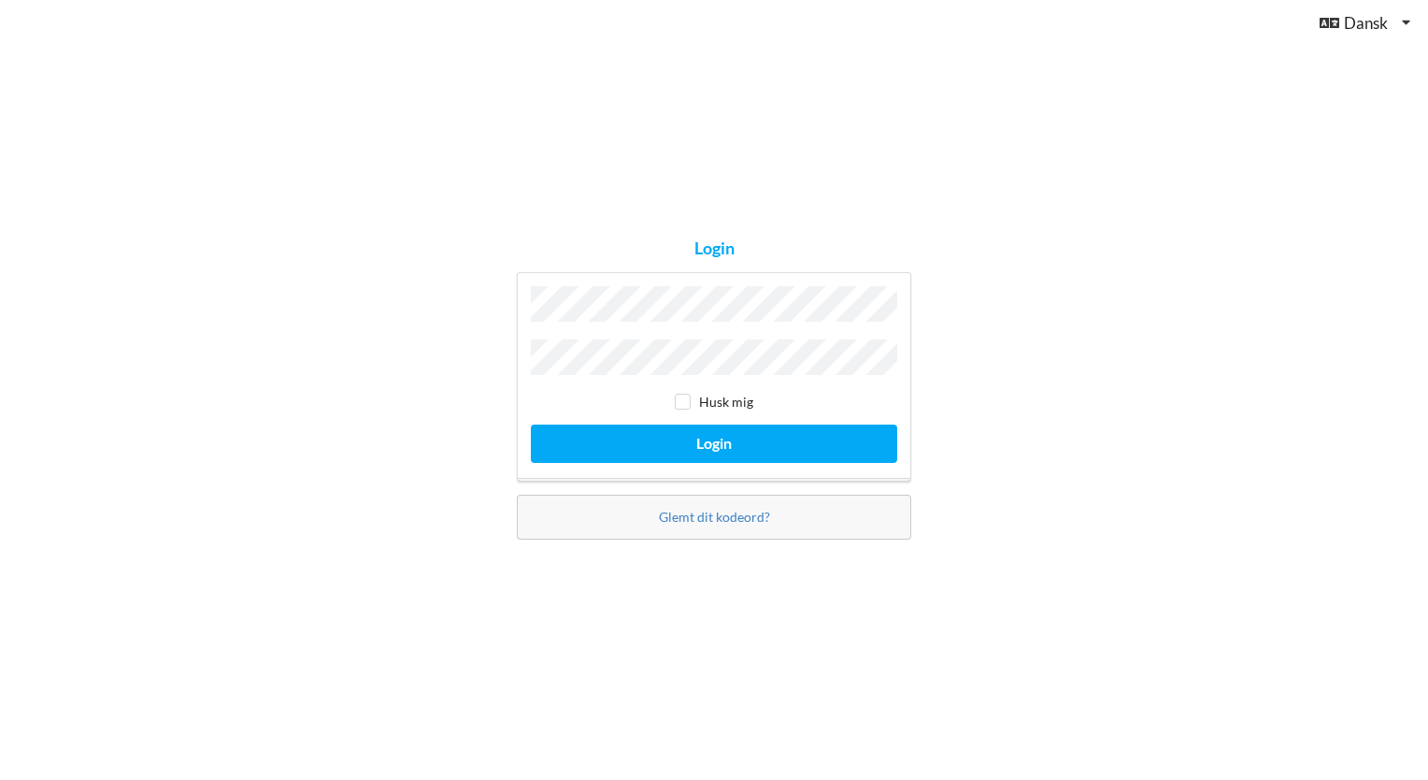
click at [531, 424] on button "Login" at bounding box center [714, 443] width 366 height 38
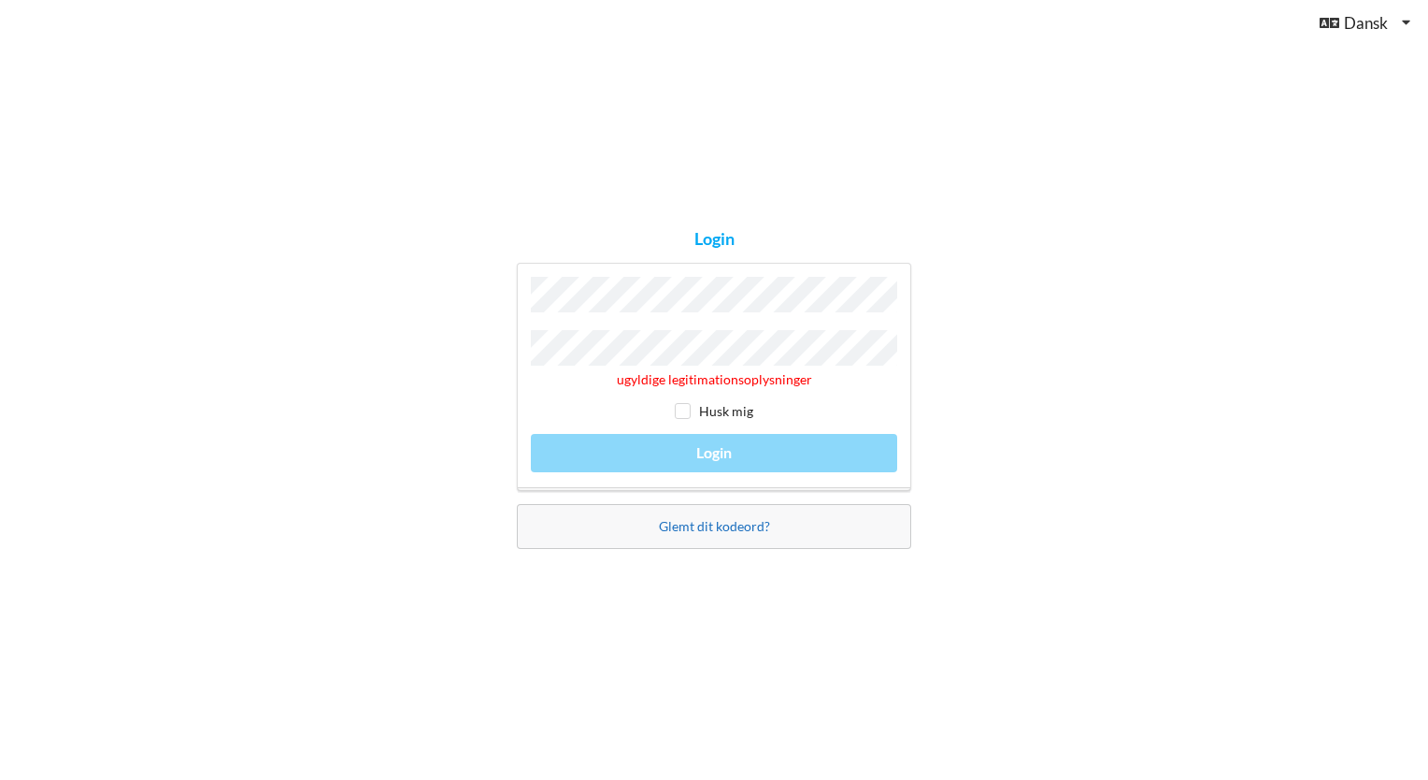
click at [725, 525] on link "Glemt dit kodeord?" at bounding box center [714, 526] width 111 height 16
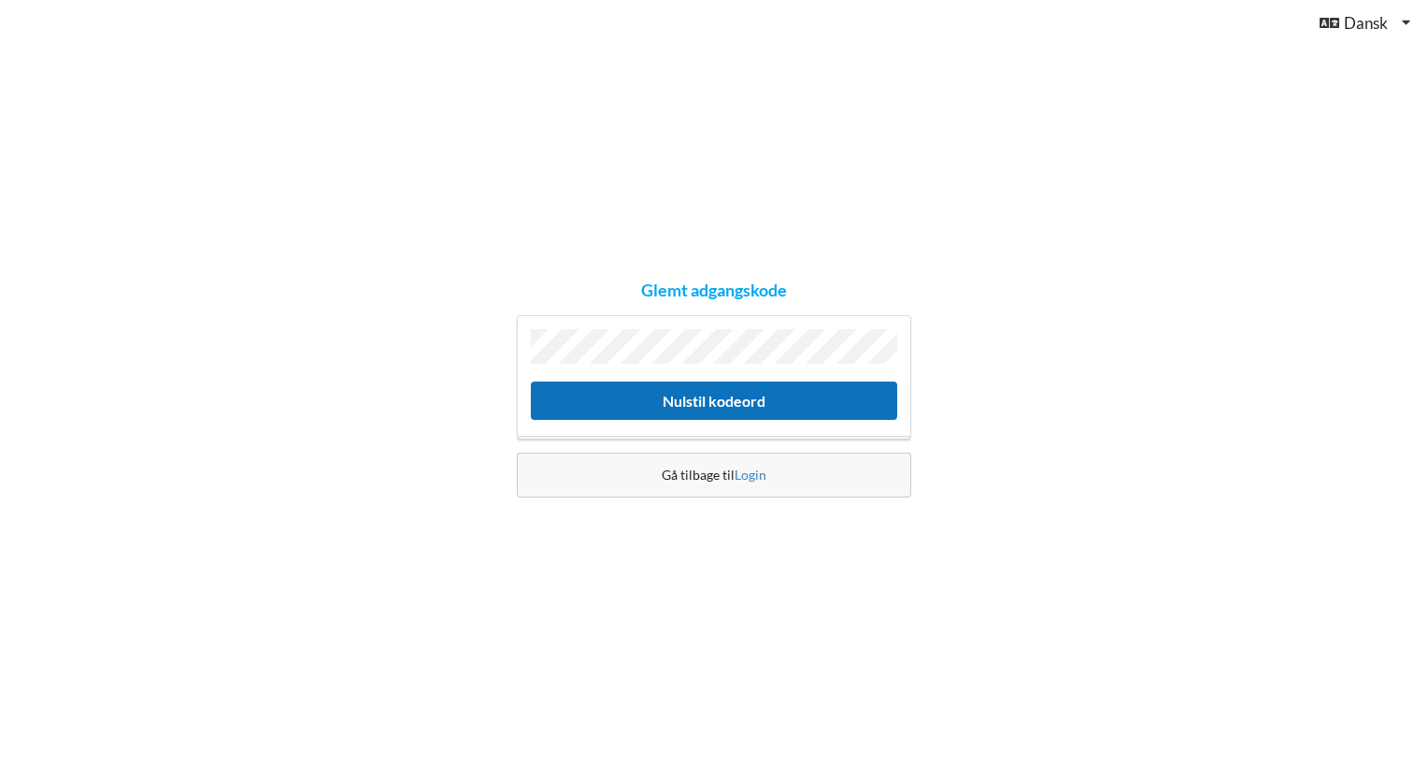
click at [709, 387] on button "Nulstil kodeord" at bounding box center [714, 400] width 366 height 38
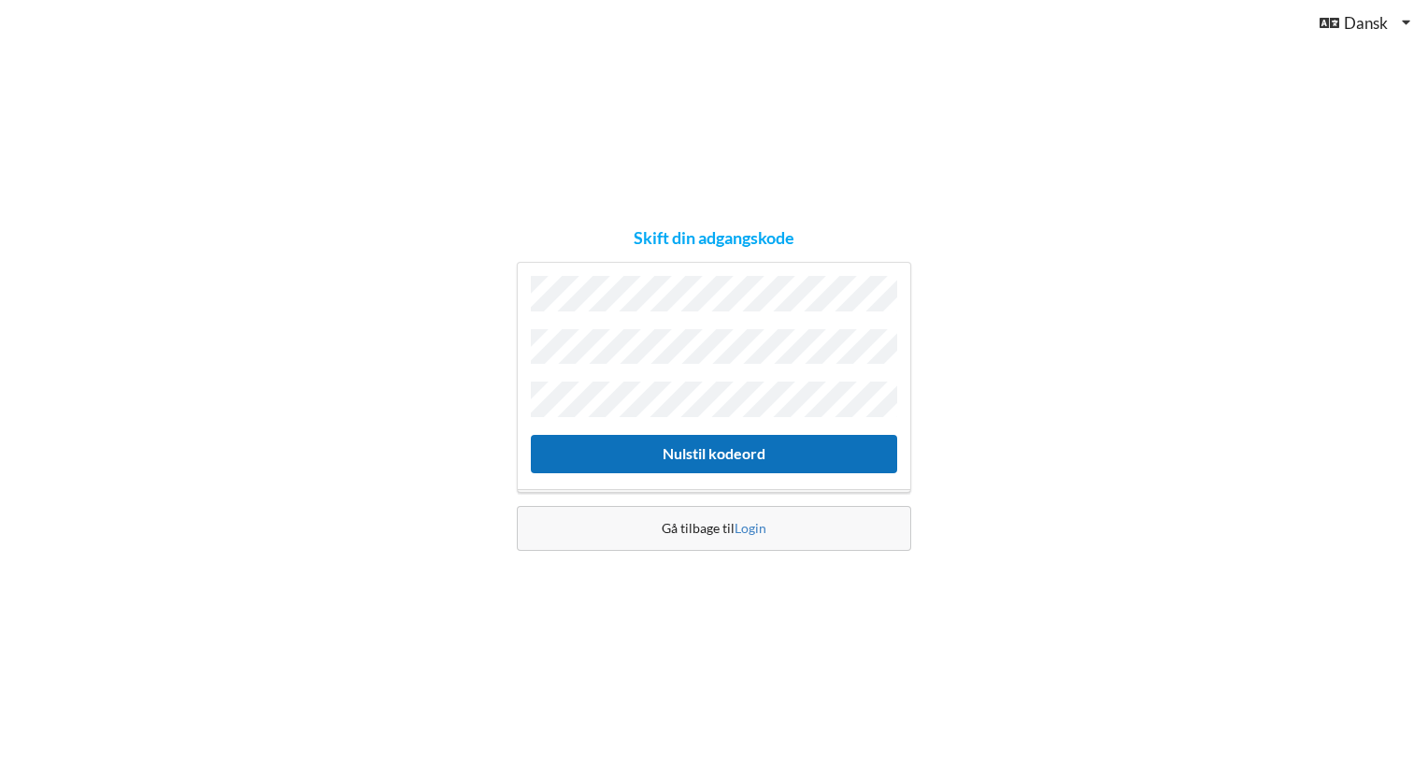
click at [742, 443] on button "Nulstil kodeord" at bounding box center [714, 454] width 366 height 38
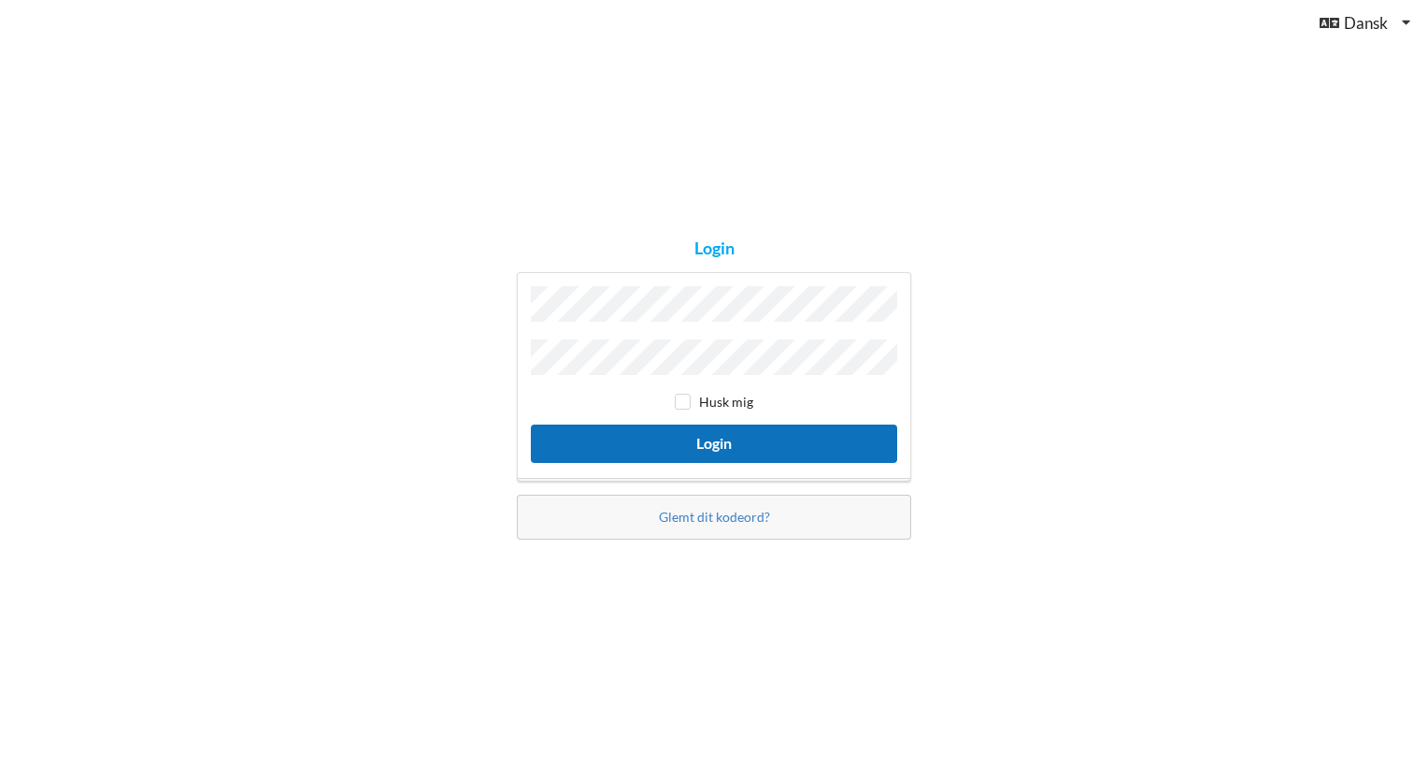
click at [713, 430] on button "Login" at bounding box center [714, 443] width 366 height 38
